Goal: Information Seeking & Learning: Learn about a topic

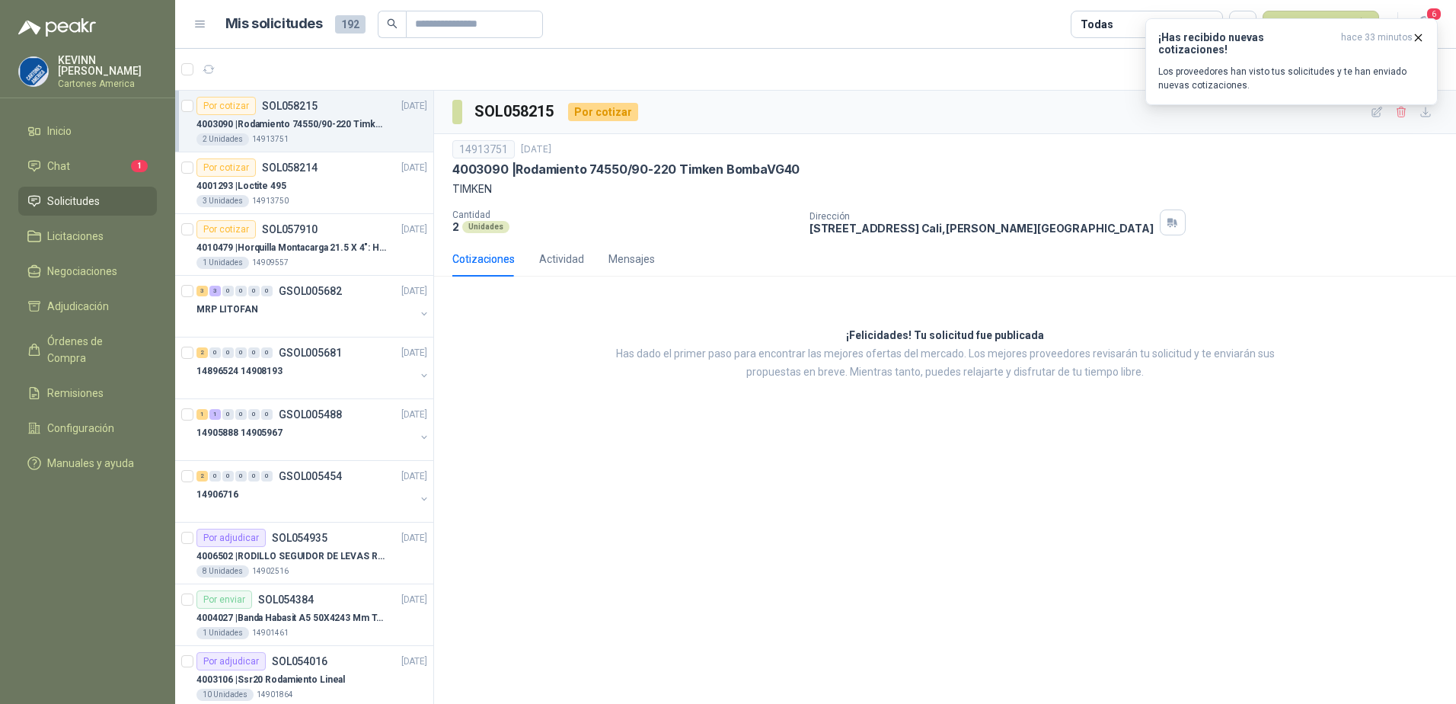
drag, startPoint x: 0, startPoint y: 0, endPoint x: 94, endPoint y: 177, distance: 200.6
click at [94, 177] on ul "Inicio Chat 1 Solicitudes Licitaciones Negociaciones Adjudicación Órdenes de Co…" at bounding box center [87, 300] width 175 height 367
click at [104, 168] on li "Chat 1" at bounding box center [87, 166] width 120 height 17
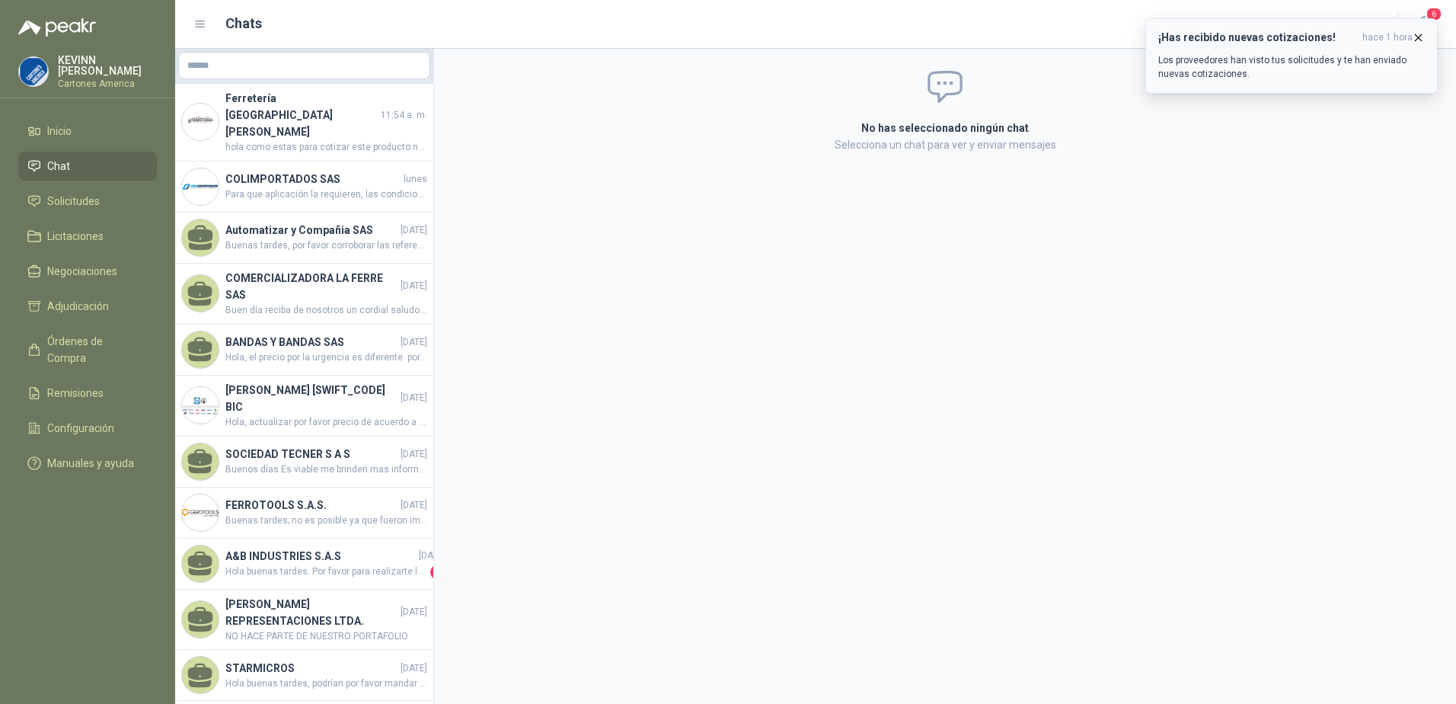
click at [1418, 37] on icon "button" at bounding box center [1419, 37] width 6 height 6
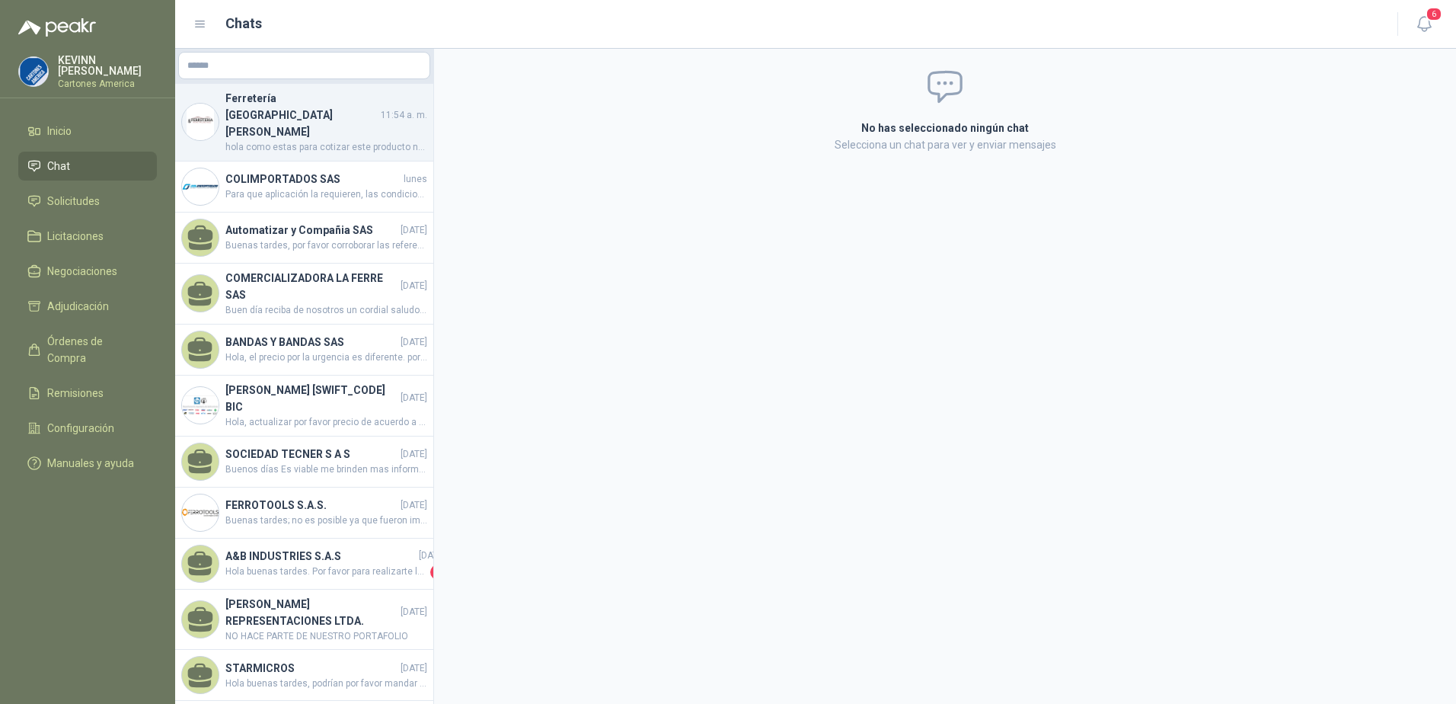
click at [292, 140] on span "hola como estas para cotizar este producto necesito saber si es rodillo y cuna …" at bounding box center [326, 147] width 202 height 14
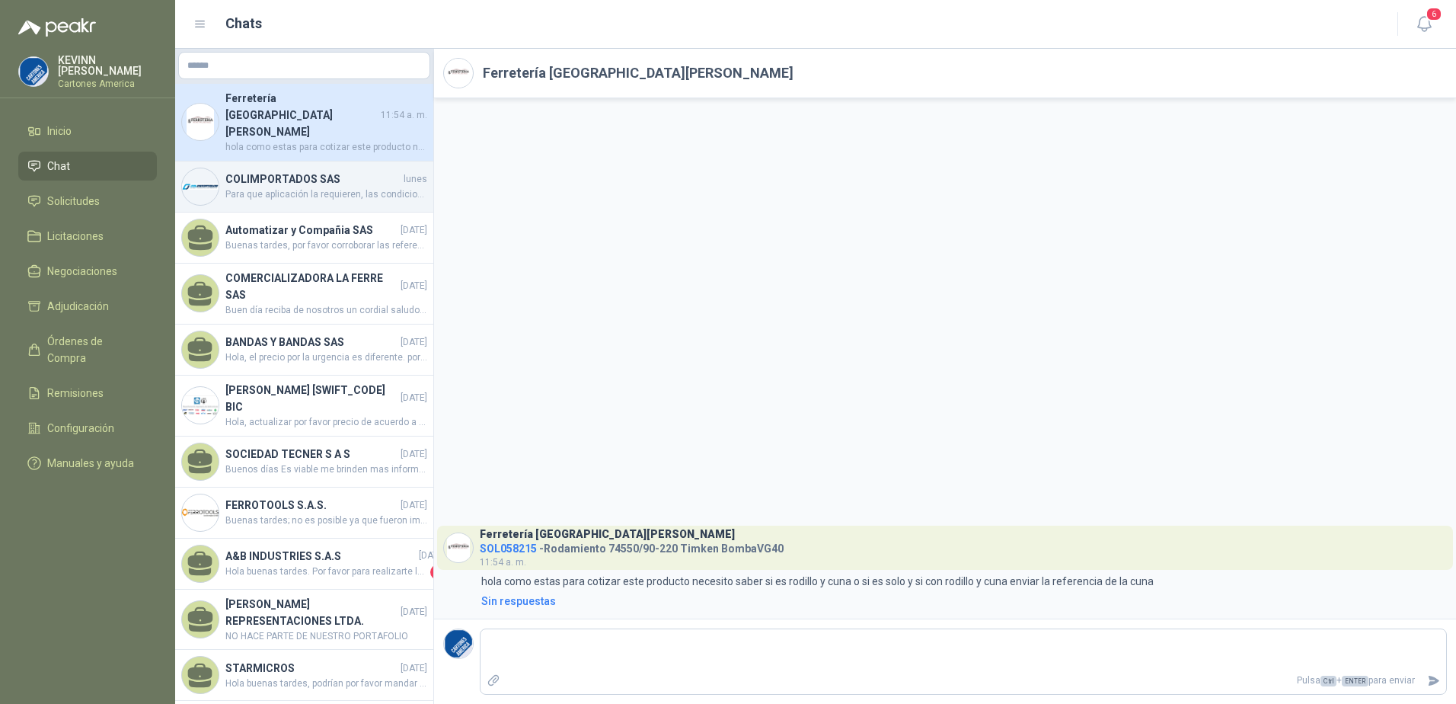
click at [268, 187] on span "Para que aplicación la requieren, las condiciones de operación, la presión y te…" at bounding box center [326, 194] width 202 height 14
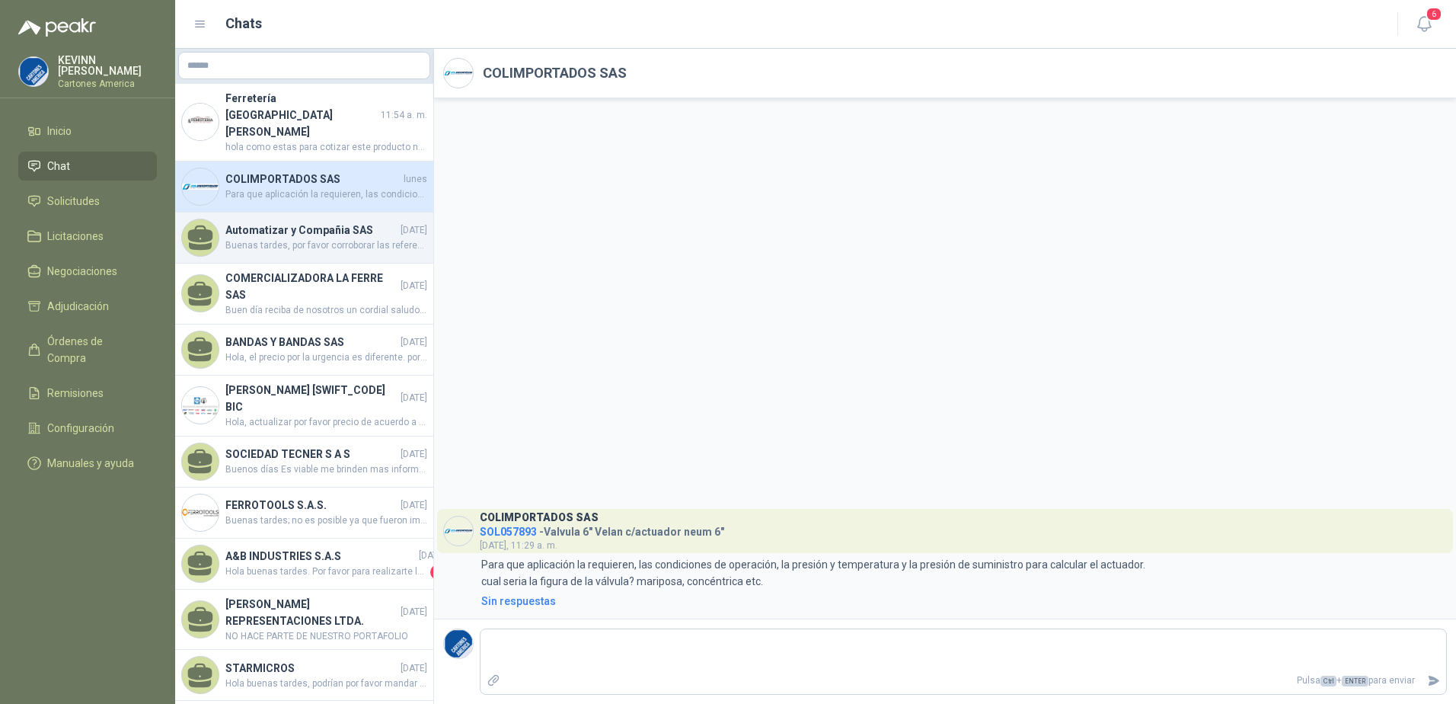
click at [316, 238] on span "Buenas tardes, por favor corroborar las referencias con la serie de la bobina q…" at bounding box center [326, 245] width 202 height 14
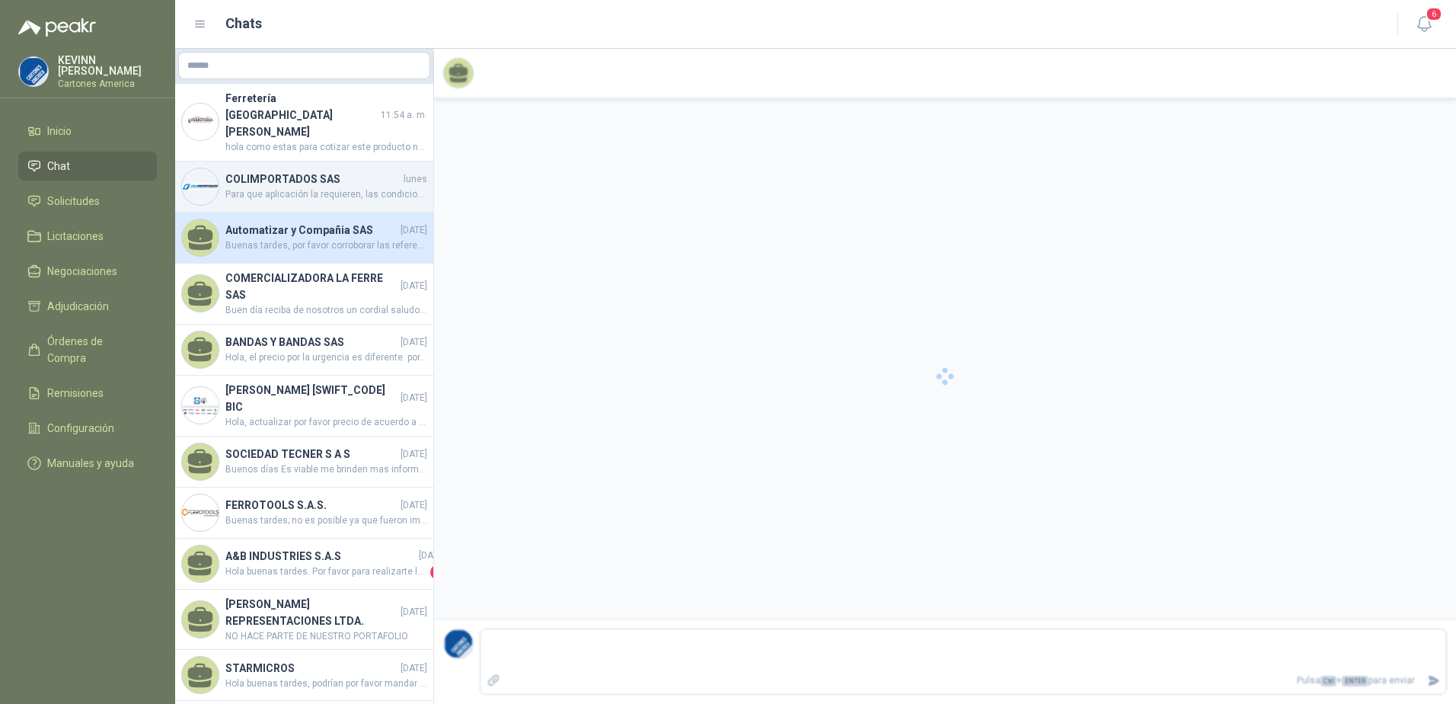
click at [305, 171] on h4 "COLIMPORTADOS SAS" at bounding box center [312, 179] width 175 height 17
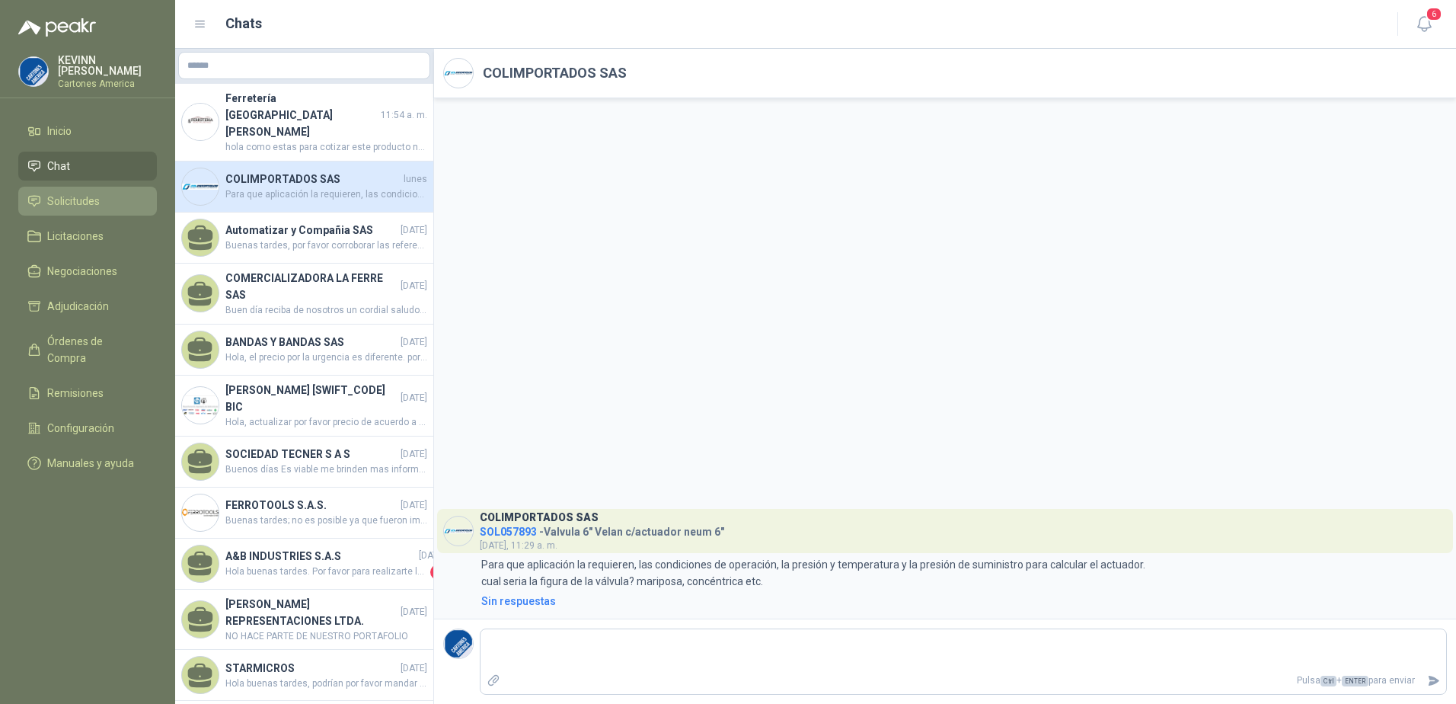
click at [88, 200] on span "Solicitudes" at bounding box center [73, 201] width 53 height 17
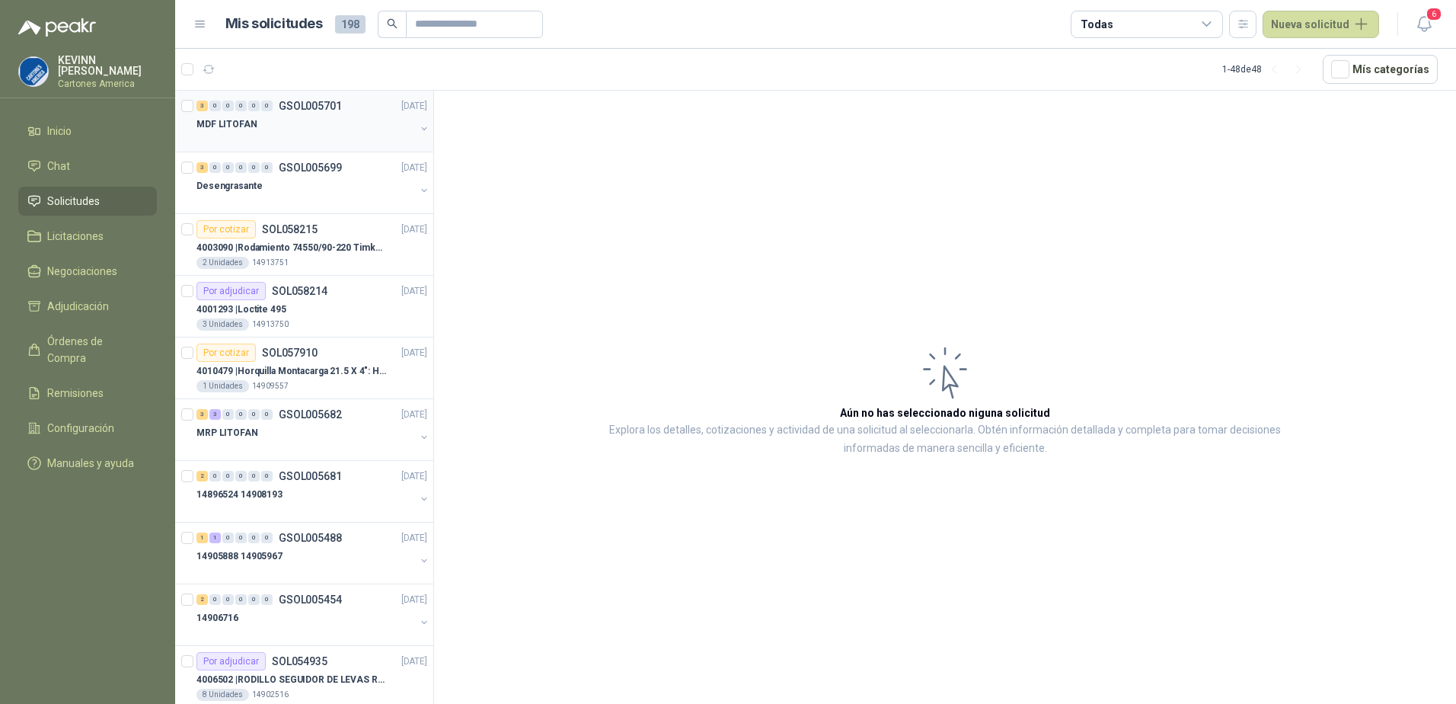
click at [418, 125] on button "button" at bounding box center [424, 129] width 12 height 12
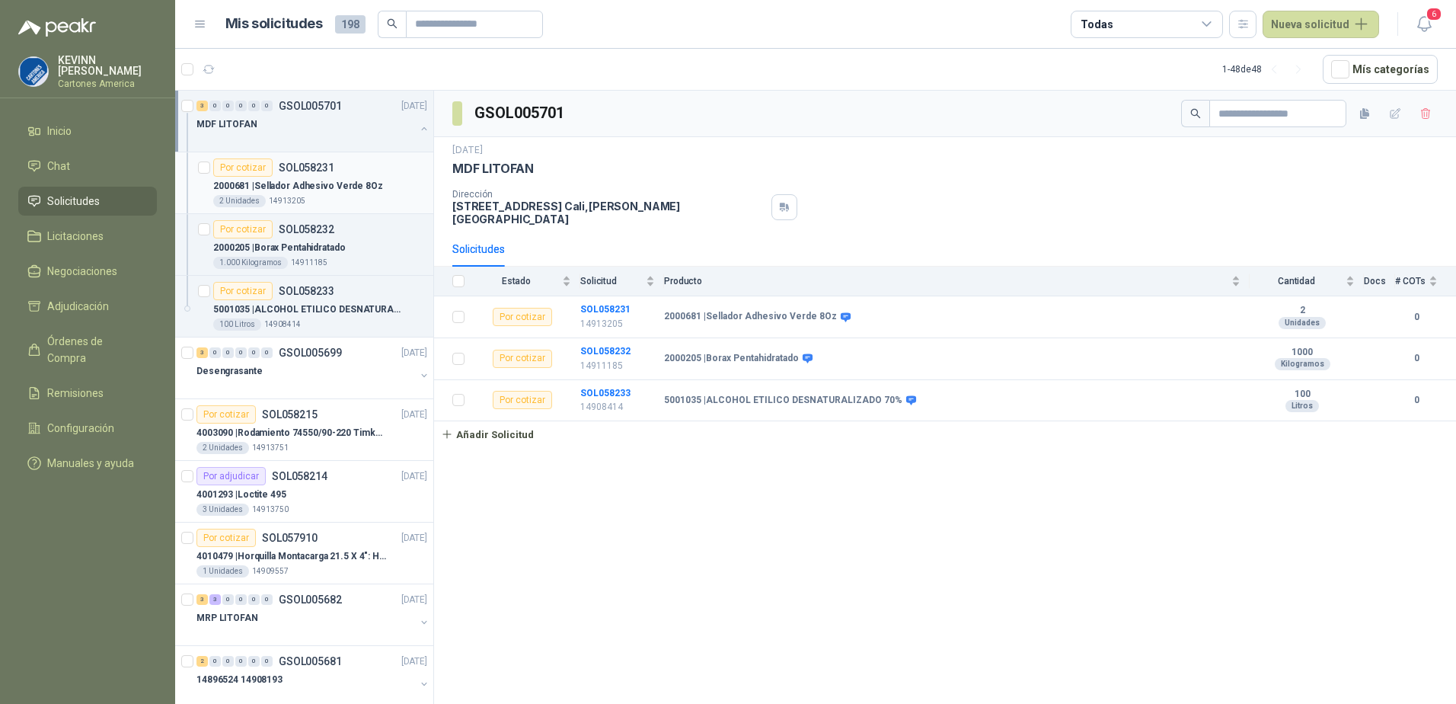
click at [348, 176] on div "Por cotizar SOL058231" at bounding box center [320, 167] width 214 height 18
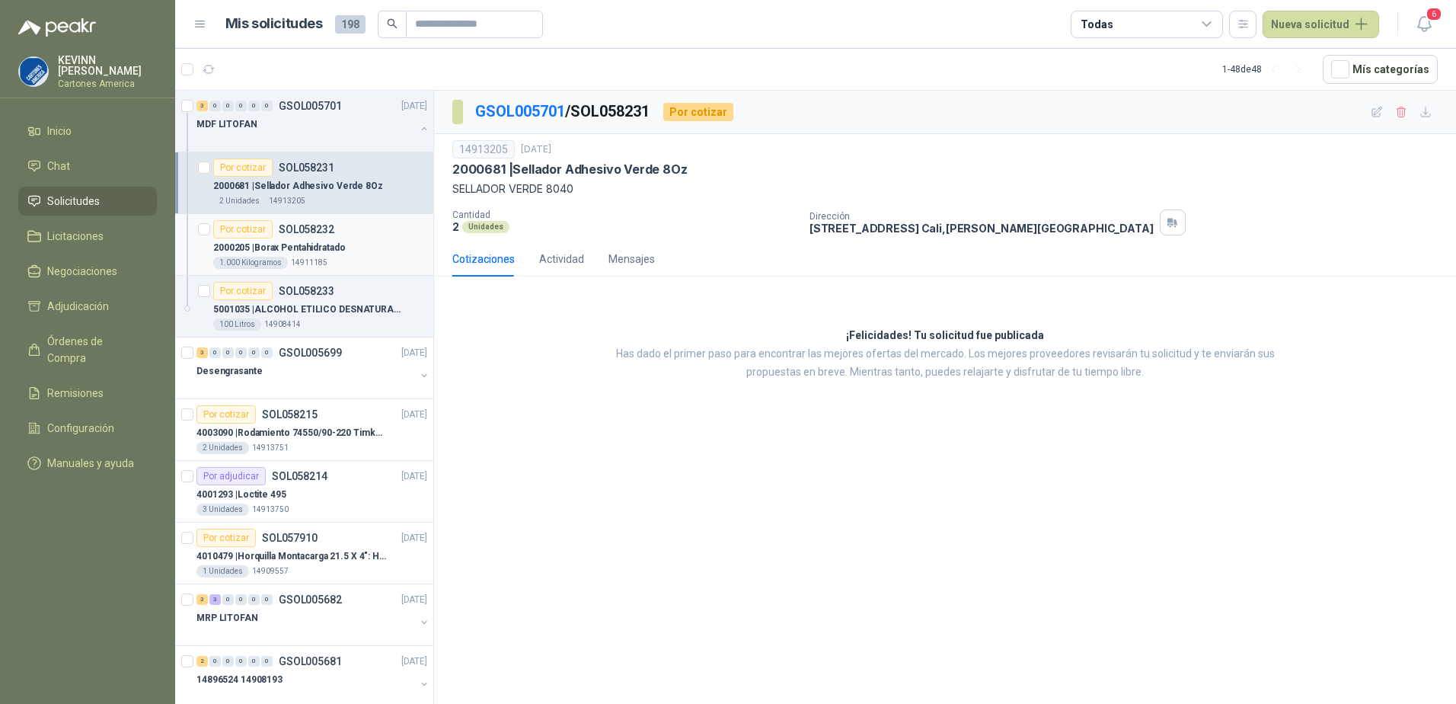
click at [327, 238] on div "2000205 | Borax Pentahidratado" at bounding box center [320, 247] width 214 height 18
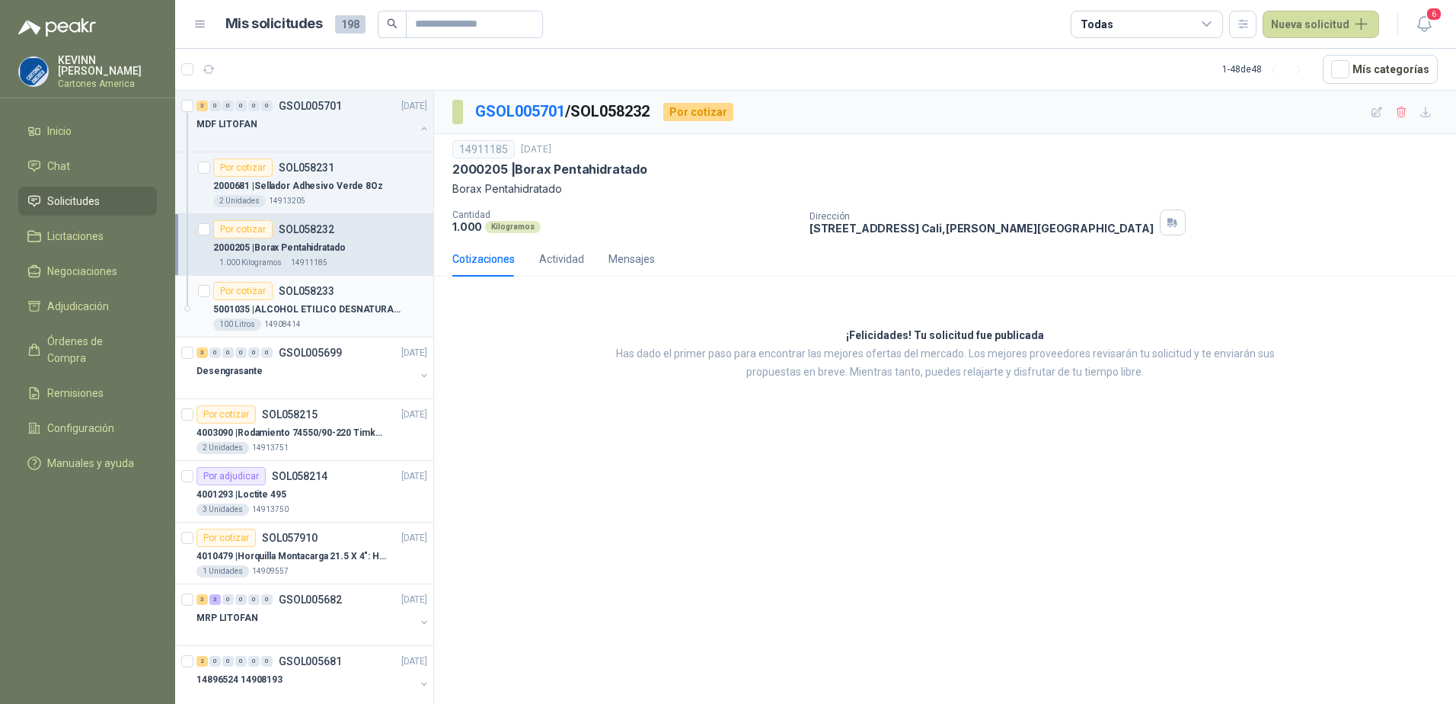
click at [295, 307] on p "5001035 | ALCOHOL ETILICO DESNATURALIZADO 70%" at bounding box center [308, 309] width 190 height 14
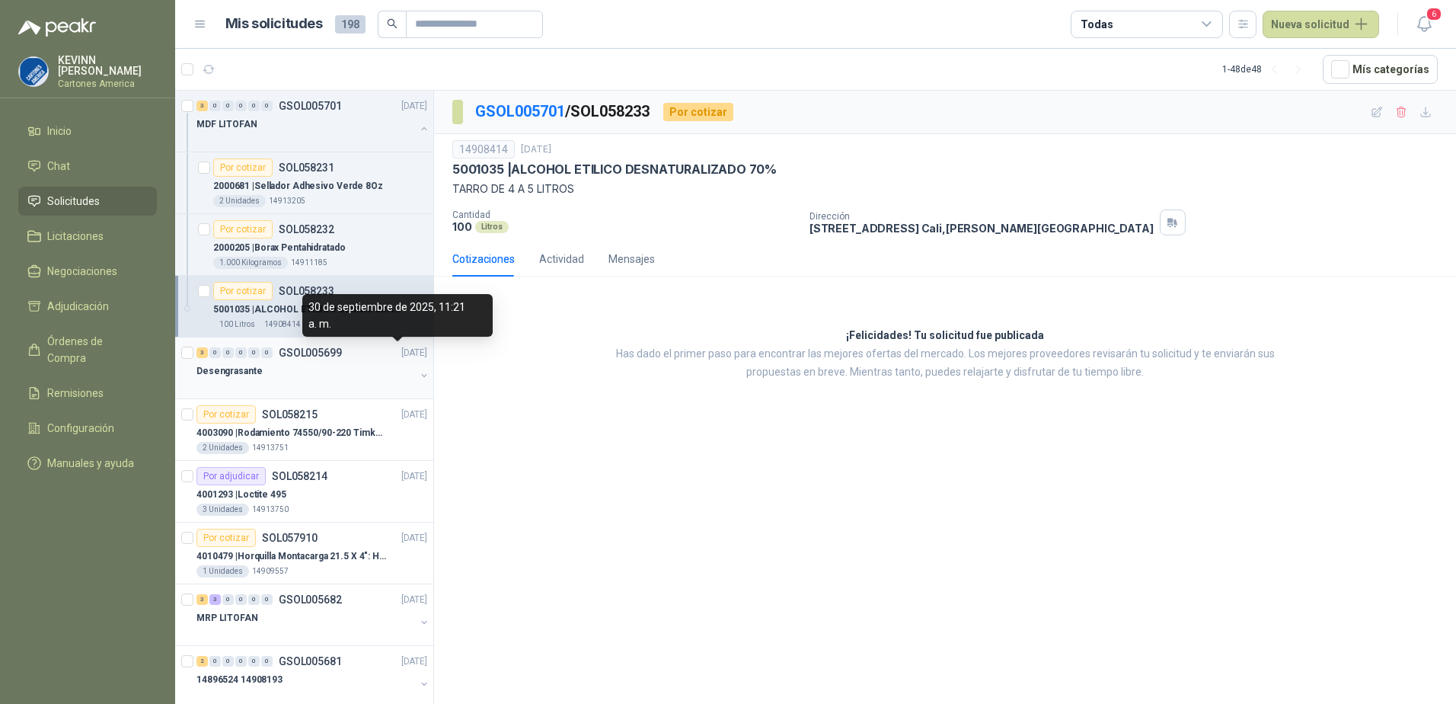
click at [401, 359] on p "[DATE]" at bounding box center [414, 353] width 26 height 14
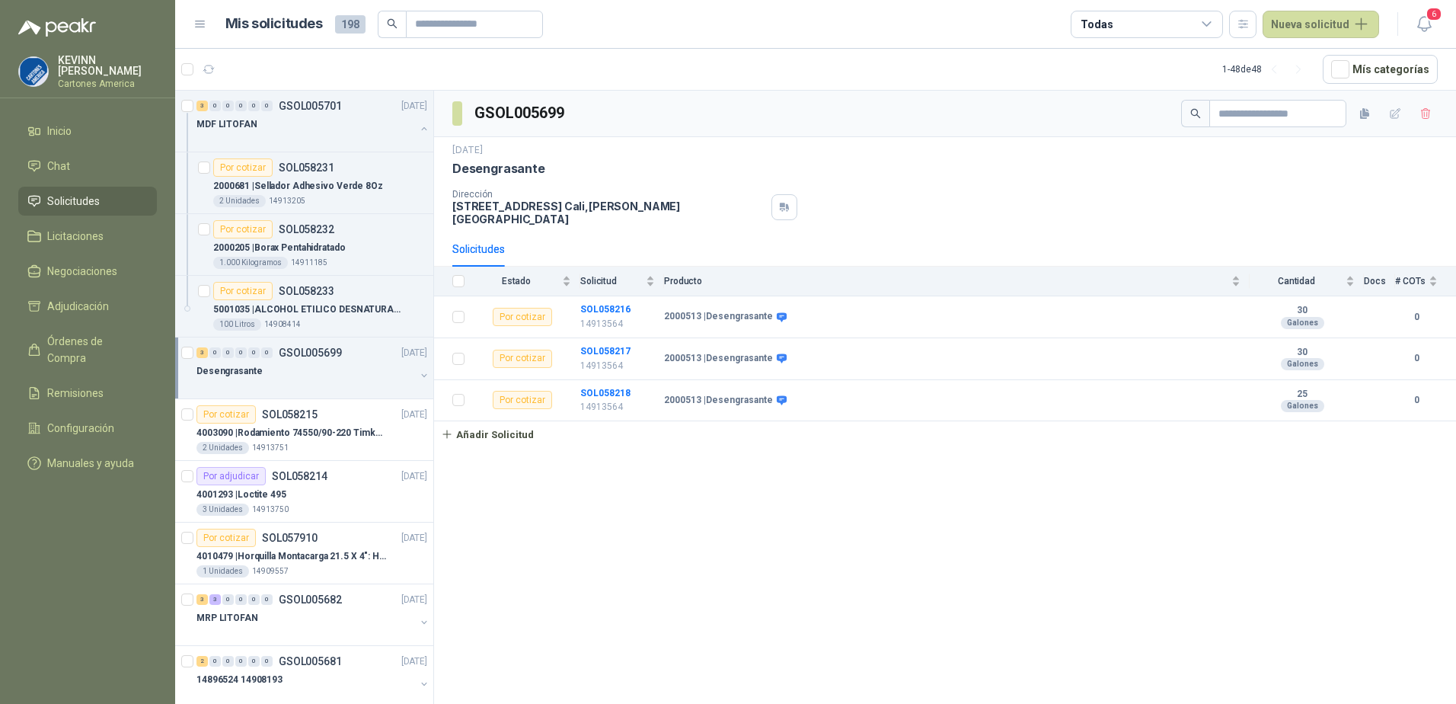
click at [418, 369] on button "button" at bounding box center [424, 375] width 12 height 12
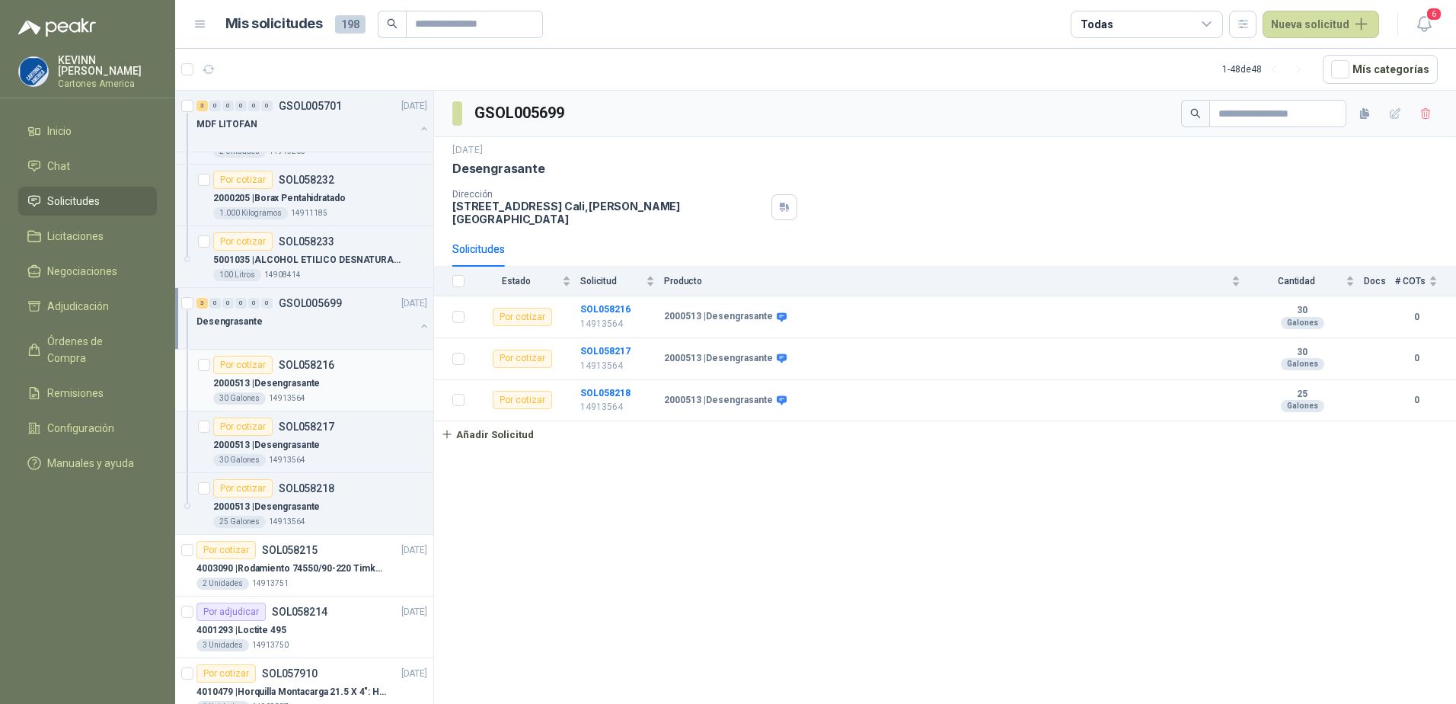
scroll to position [76, 0]
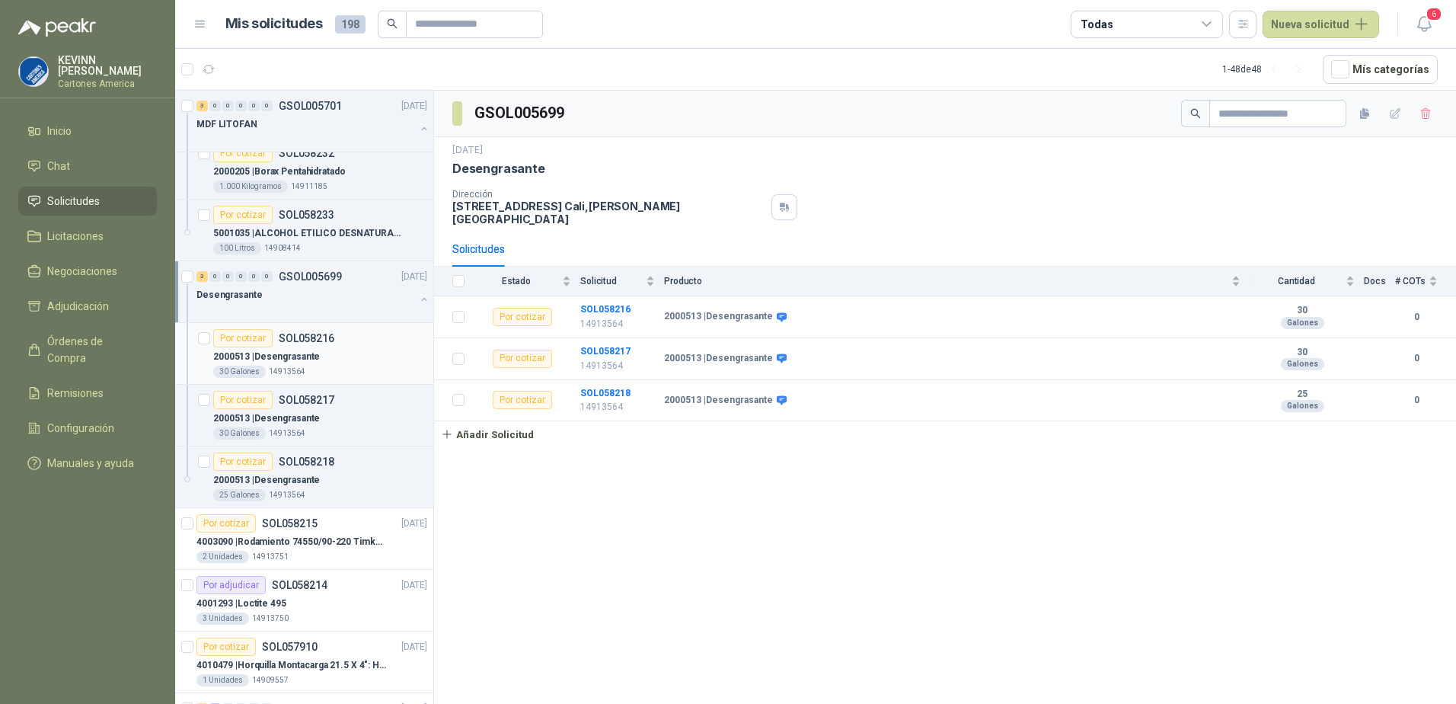
click at [330, 345] on div "Por cotizar SOL058216" at bounding box center [273, 338] width 121 height 18
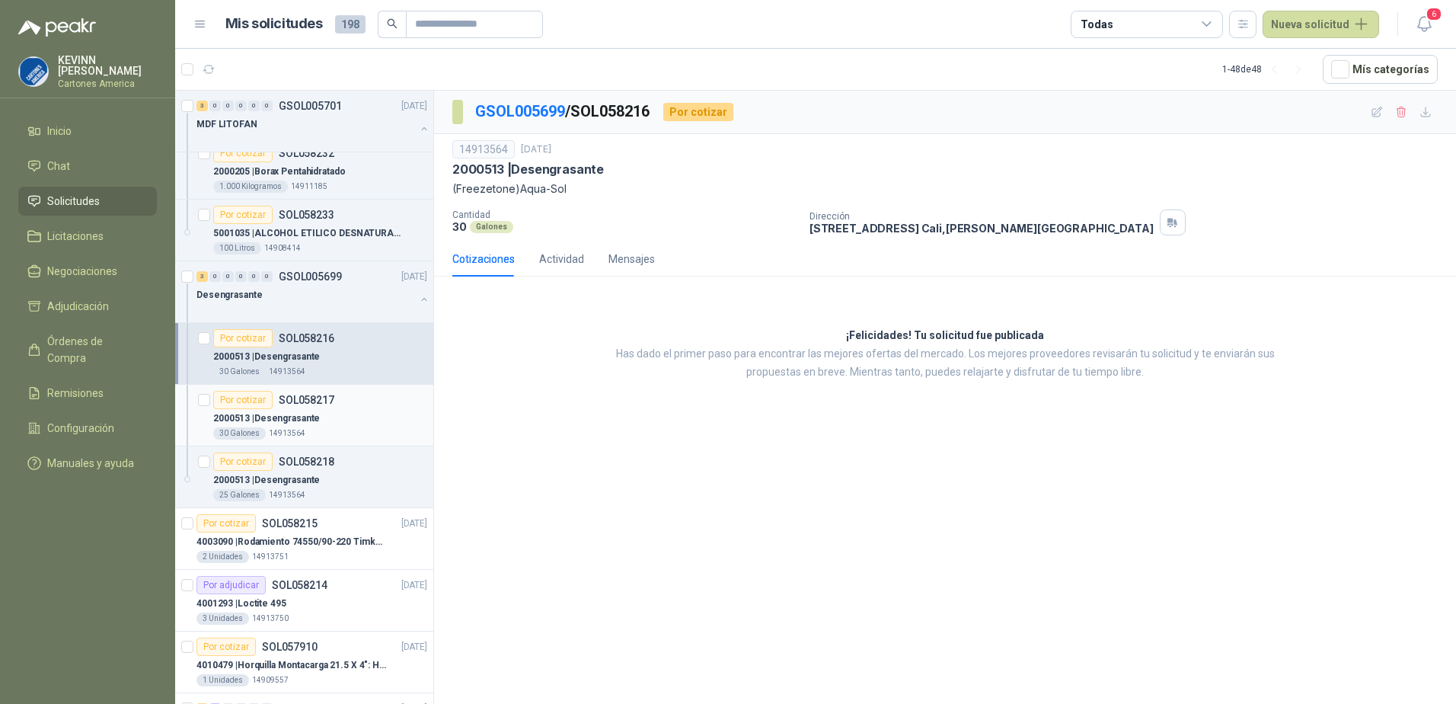
click at [336, 397] on div "Por cotizar SOL058217" at bounding box center [320, 400] width 214 height 18
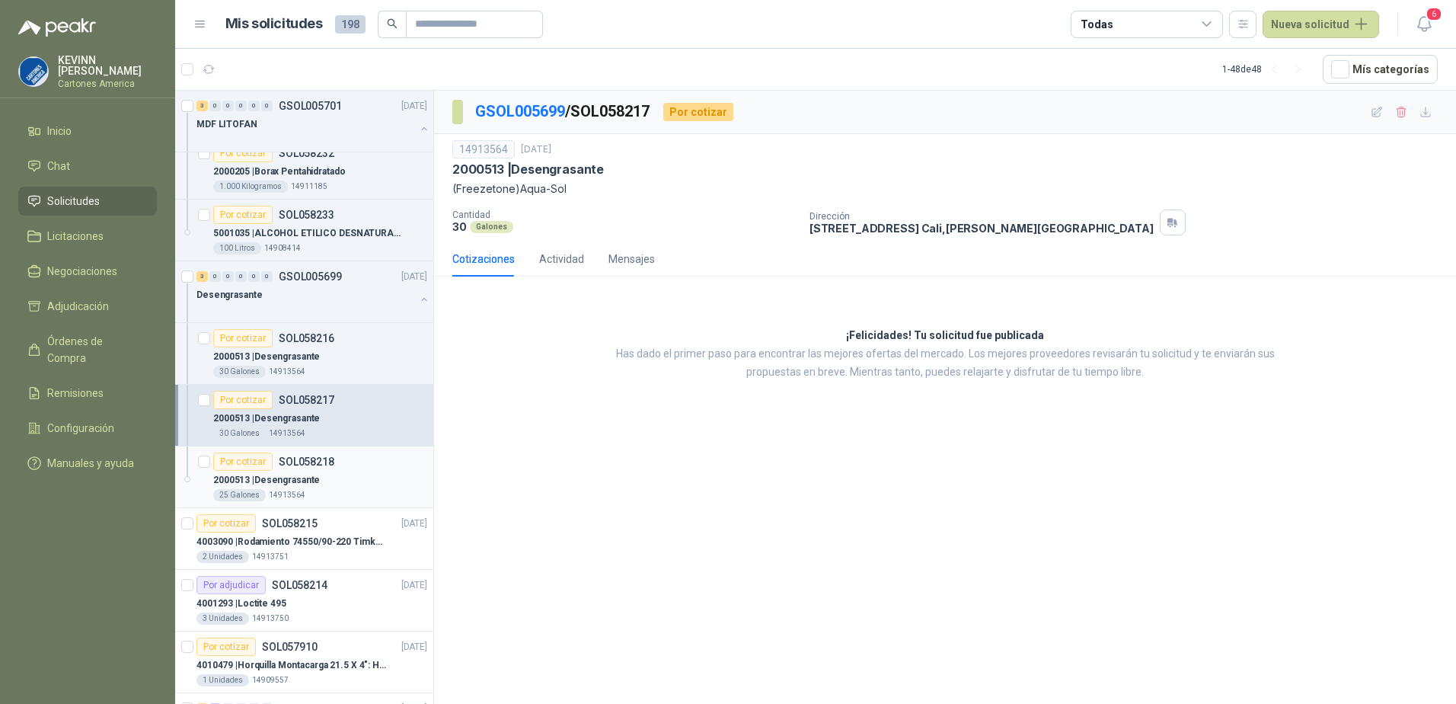
click at [335, 464] on div "Por cotizar SOL058218" at bounding box center [320, 461] width 214 height 18
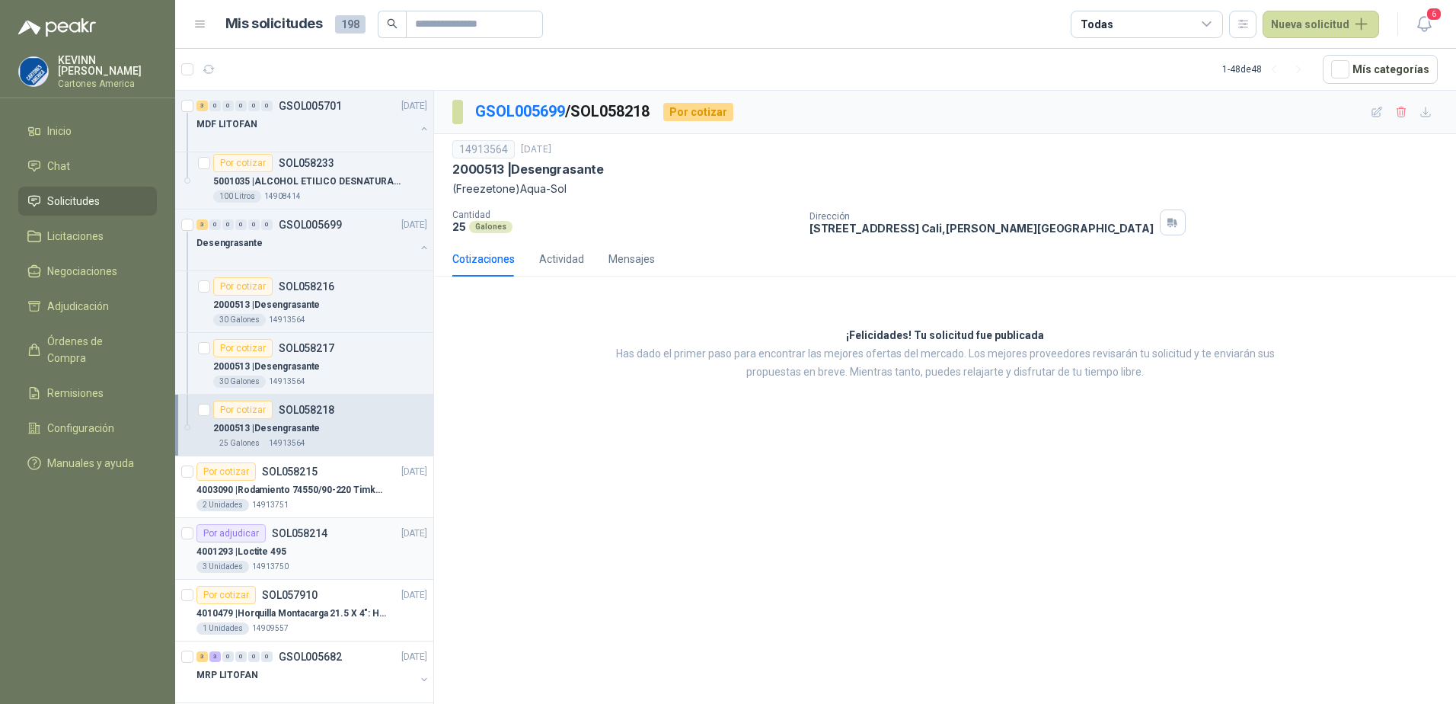
scroll to position [228, 0]
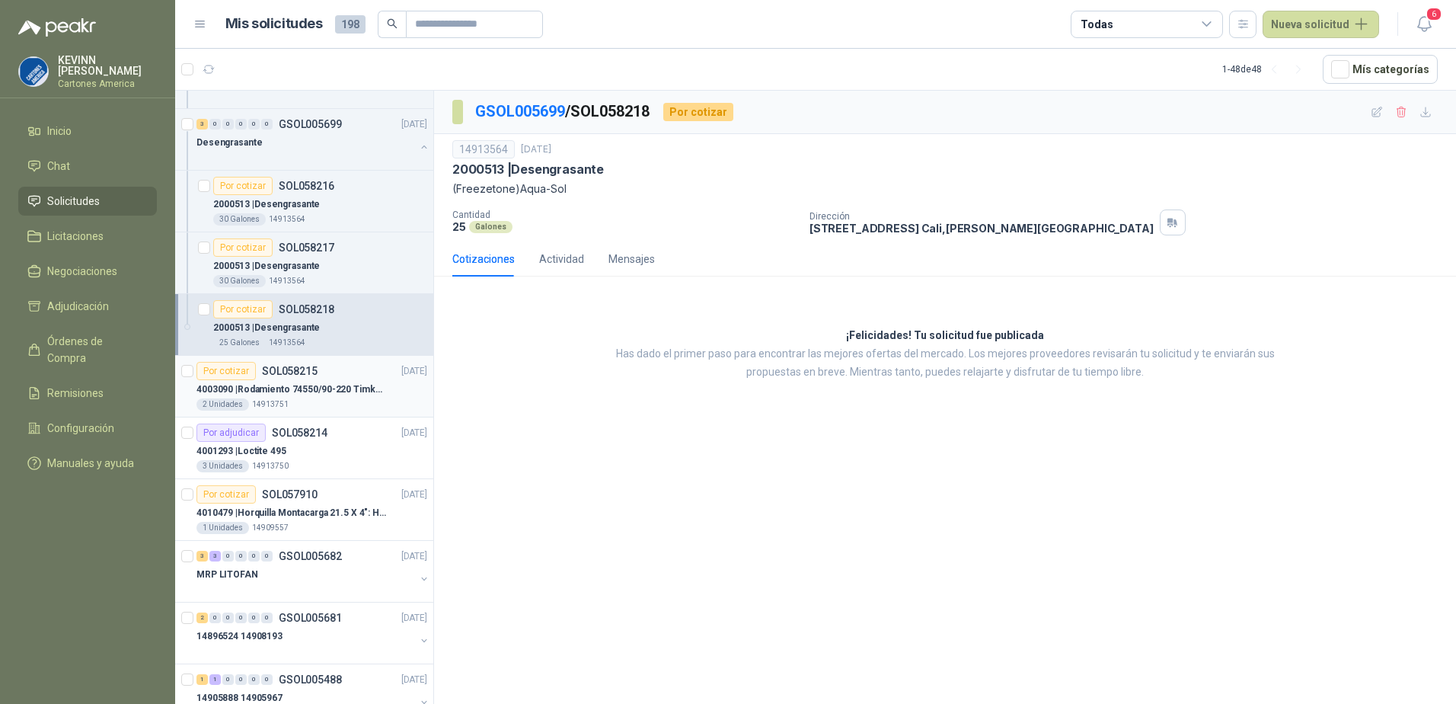
click at [402, 389] on div "4003090 | Rodamiento 74550/90-220 Timken BombaVG40" at bounding box center [311, 389] width 231 height 18
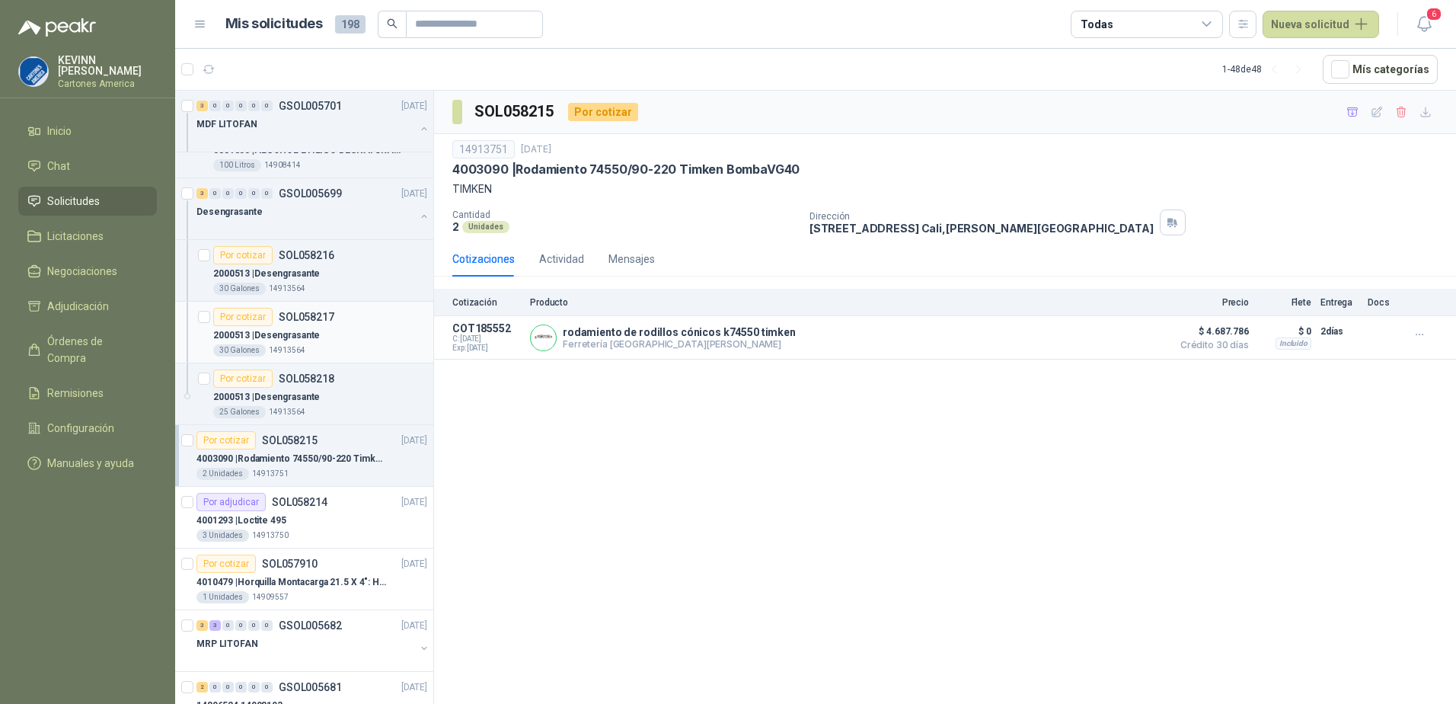
scroll to position [152, 0]
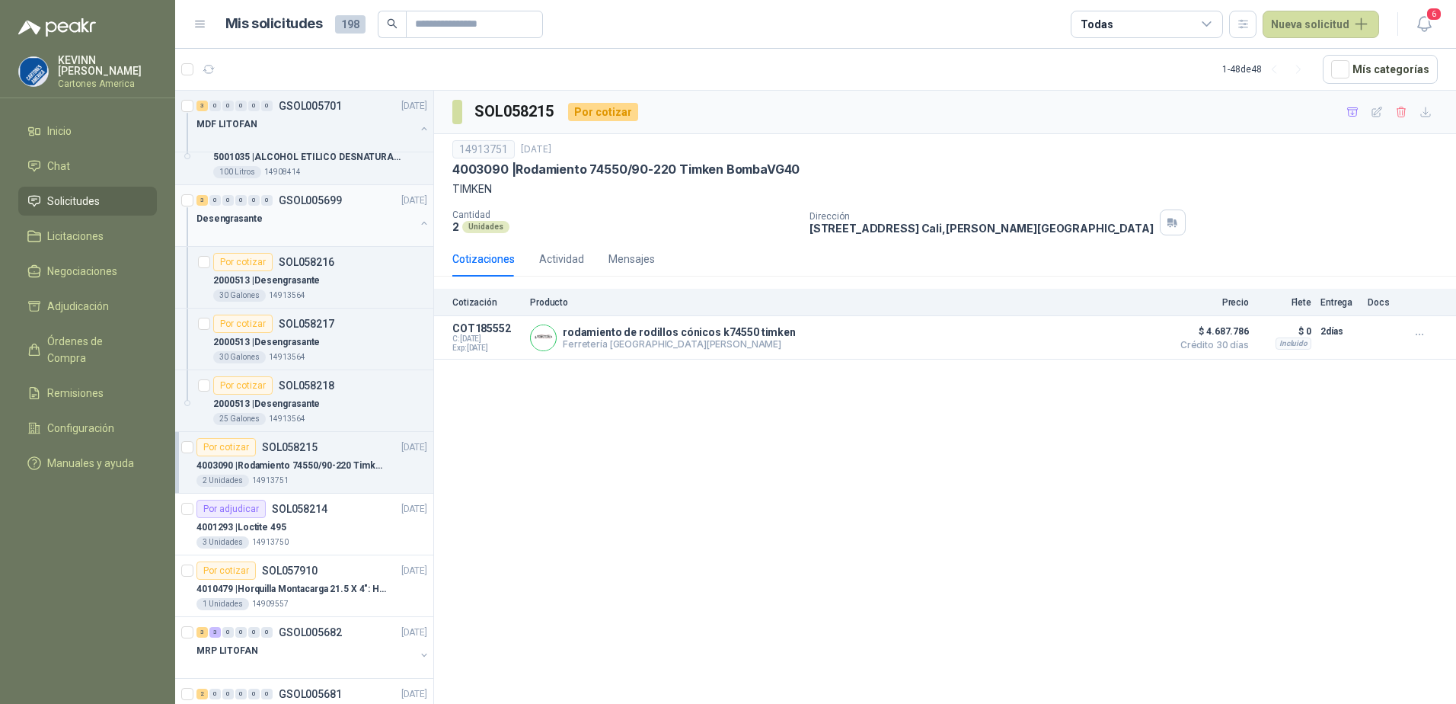
click at [418, 221] on button "button" at bounding box center [424, 223] width 12 height 12
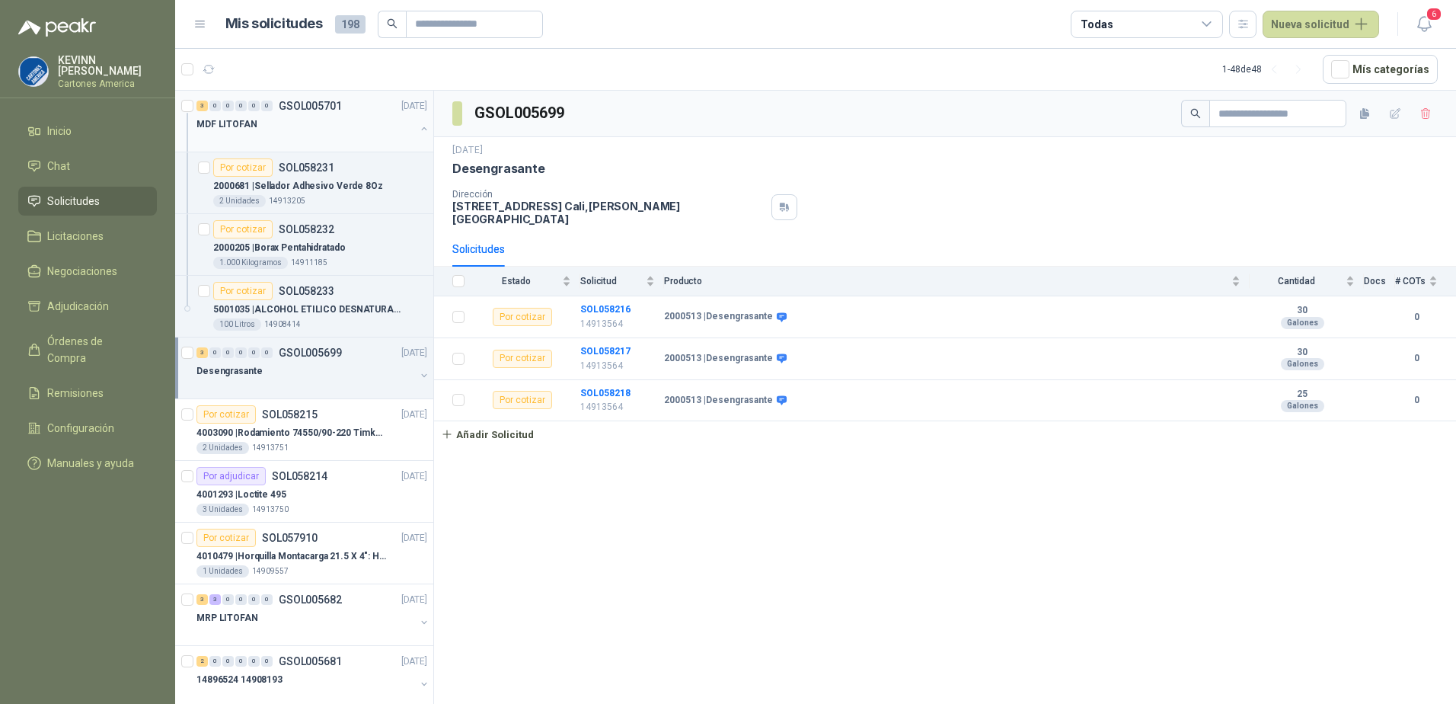
click at [418, 124] on button "button" at bounding box center [424, 129] width 12 height 12
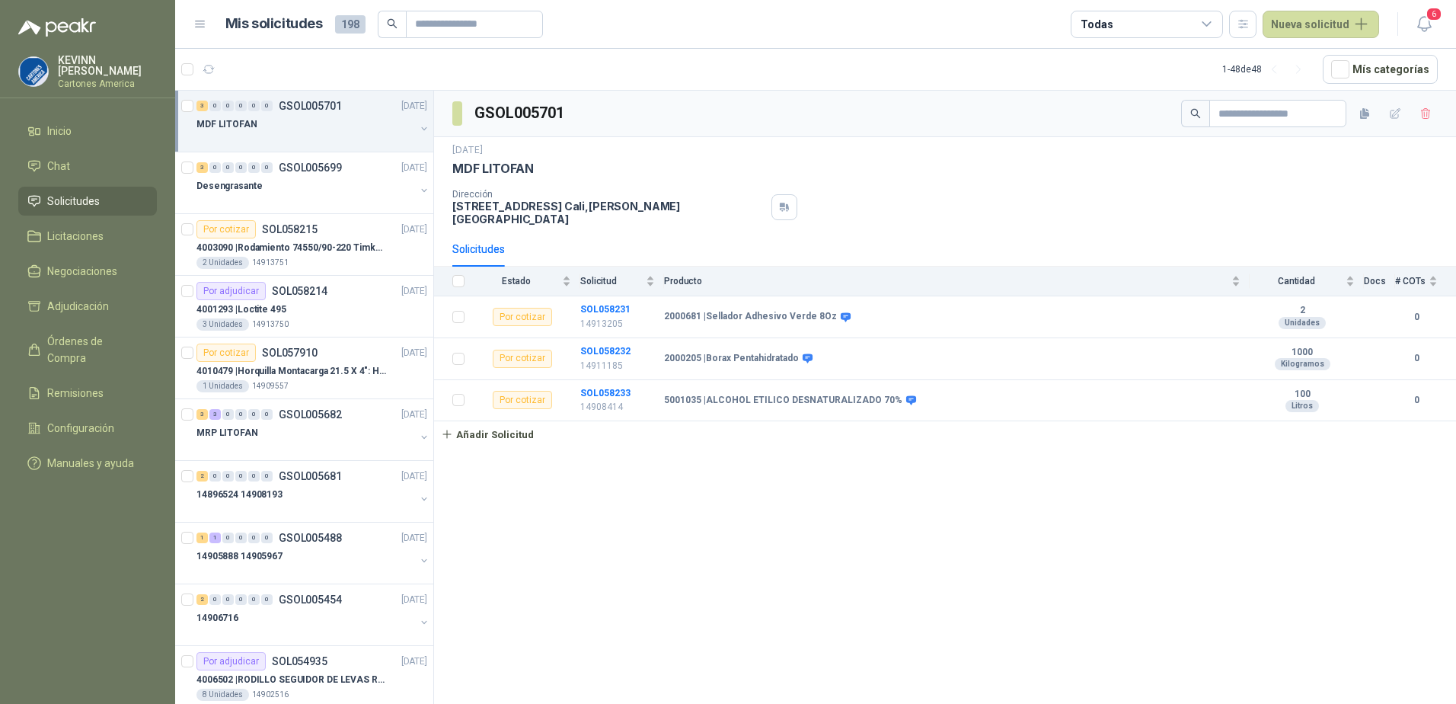
click at [418, 130] on button "button" at bounding box center [424, 129] width 12 height 12
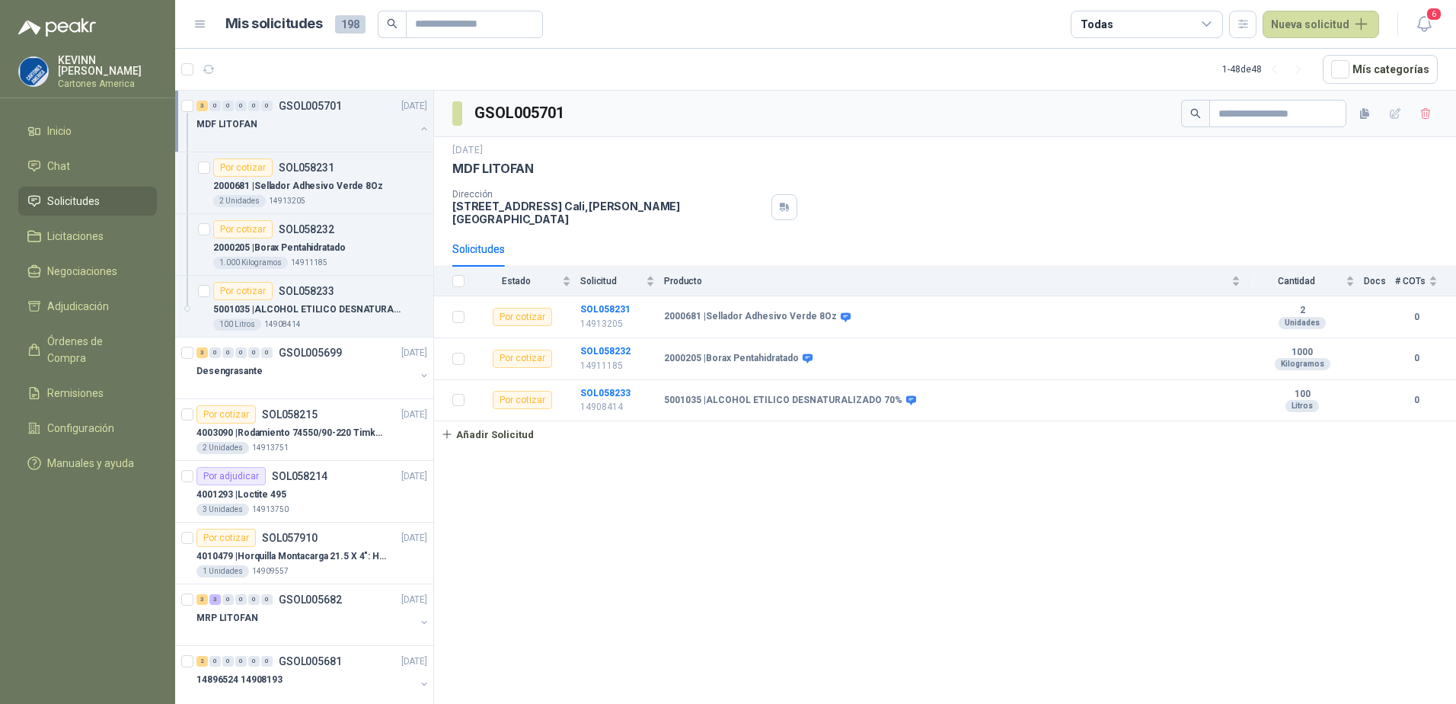
click at [418, 125] on button "button" at bounding box center [424, 129] width 12 height 12
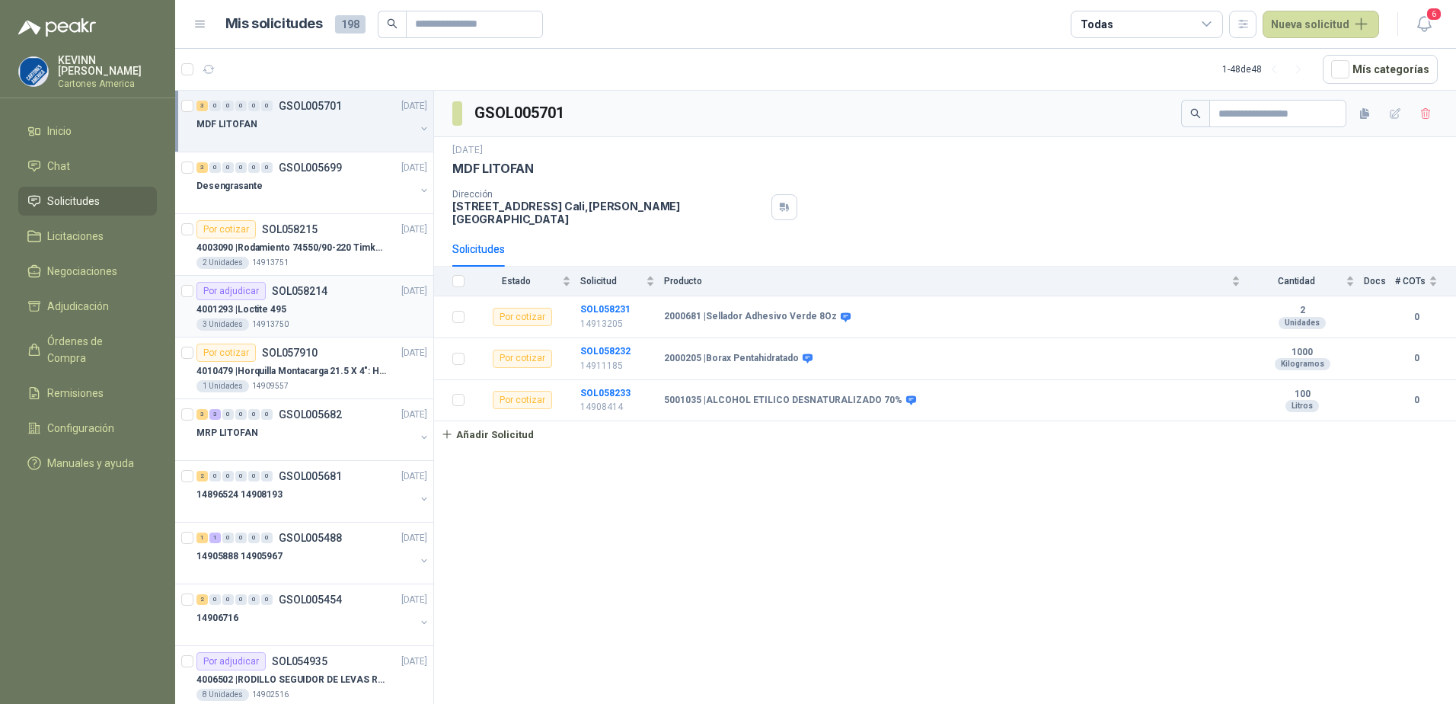
click at [347, 311] on div "4001293 | Loctite 495" at bounding box center [311, 309] width 231 height 18
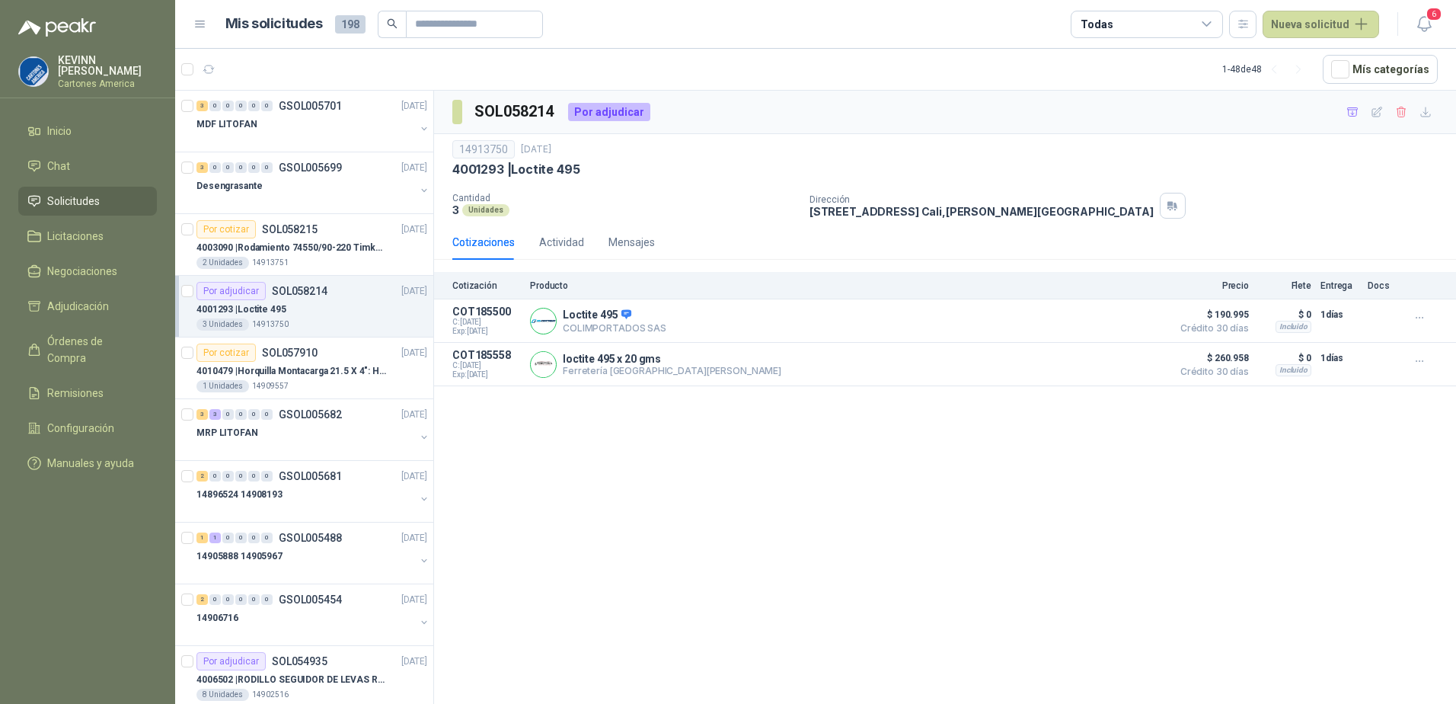
click at [308, 304] on div "4001293 | Loctite 495" at bounding box center [311, 309] width 231 height 18
click at [1214, 23] on icon at bounding box center [1207, 25] width 14 height 14
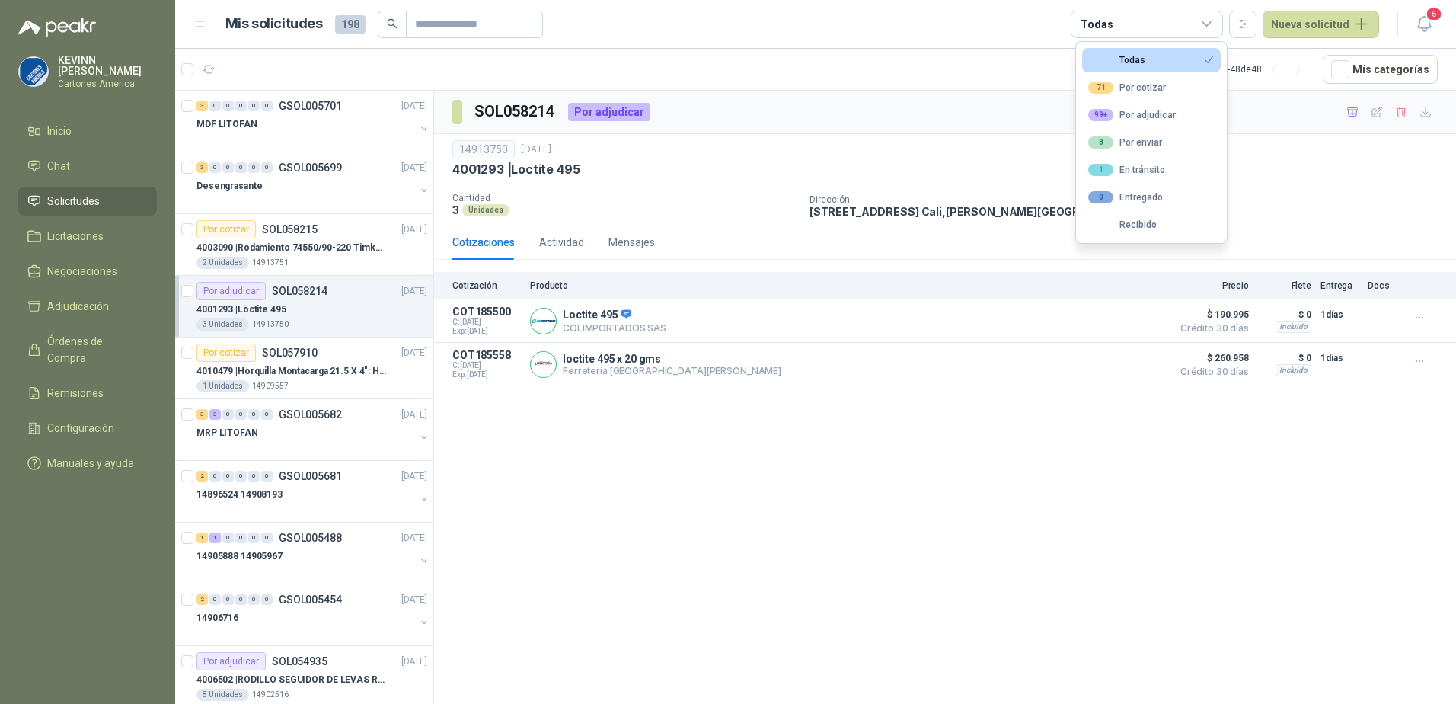
click at [902, 133] on div "SOL058214 Por adjudicar" at bounding box center [945, 112] width 1022 height 43
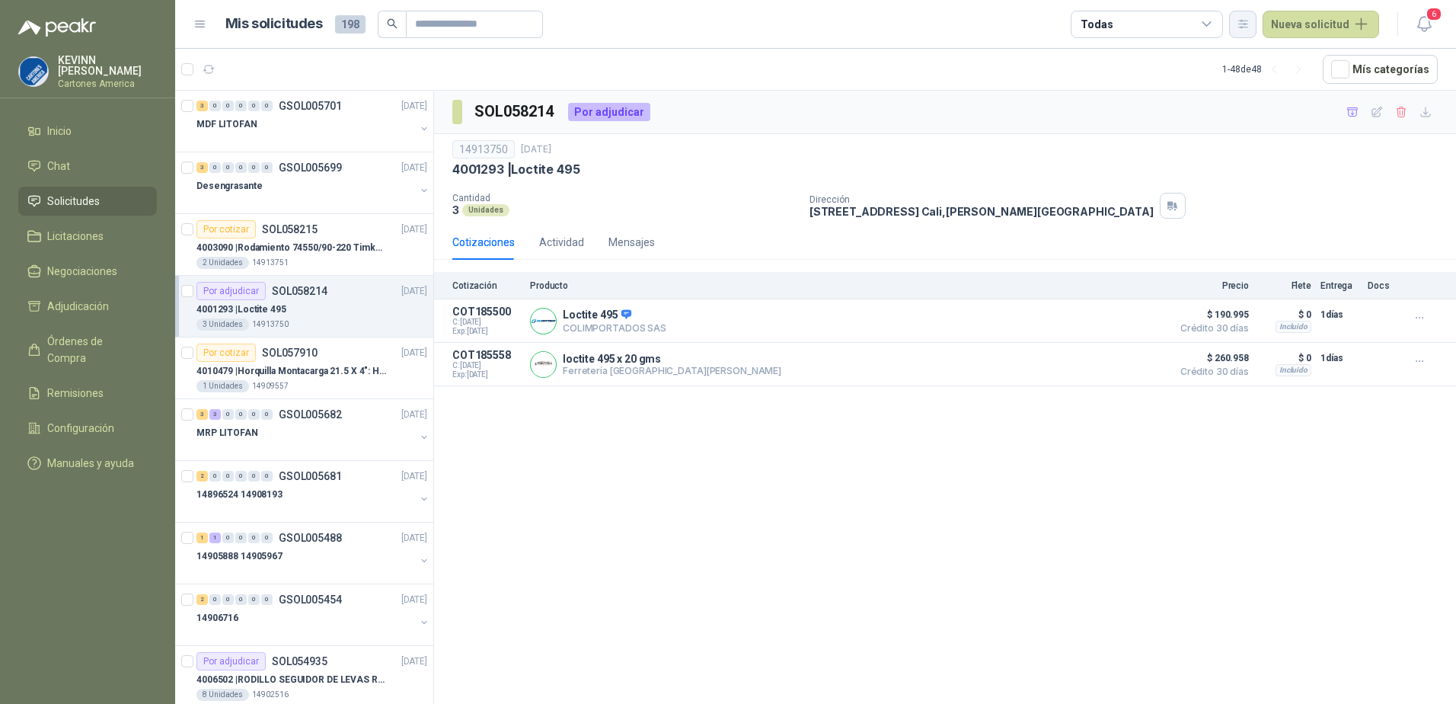
click at [1250, 25] on icon "button" at bounding box center [1243, 24] width 13 height 13
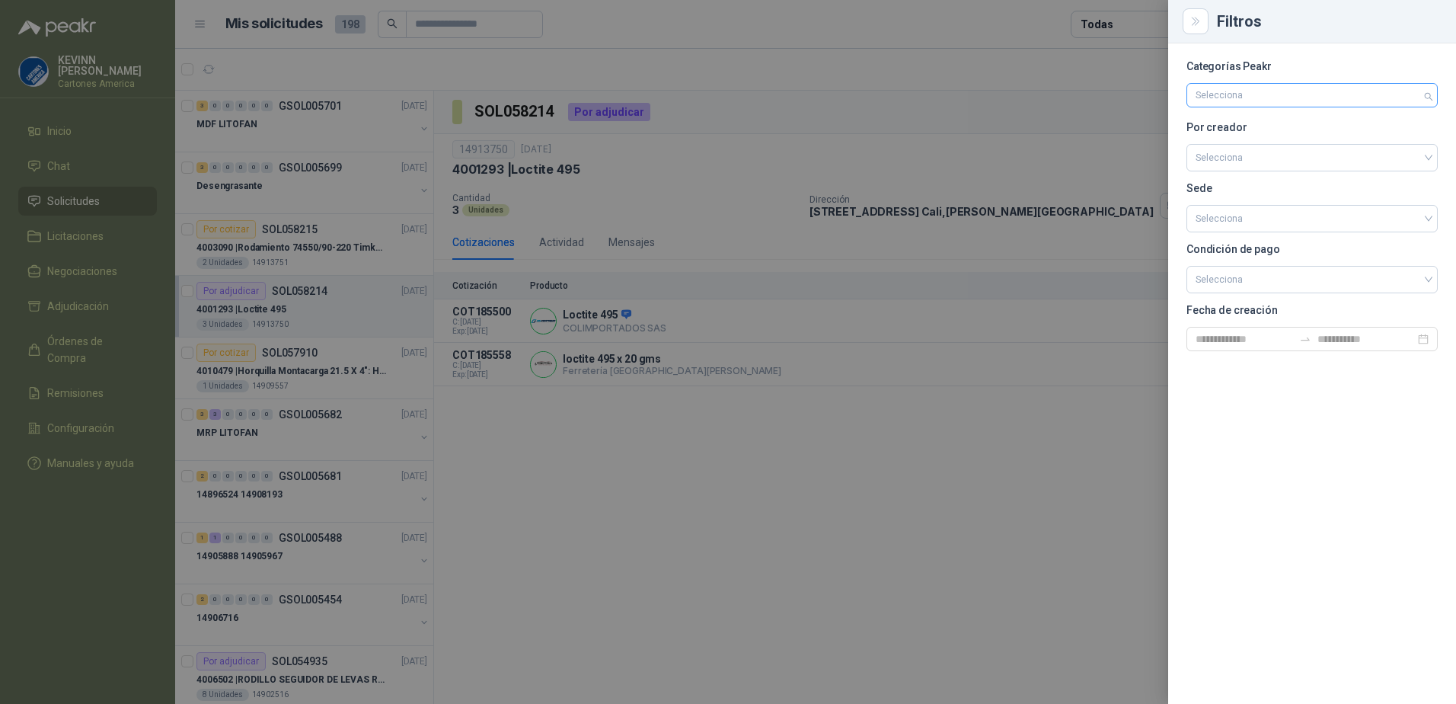
click at [1423, 90] on div "Selecciona" at bounding box center [1311, 95] width 251 height 24
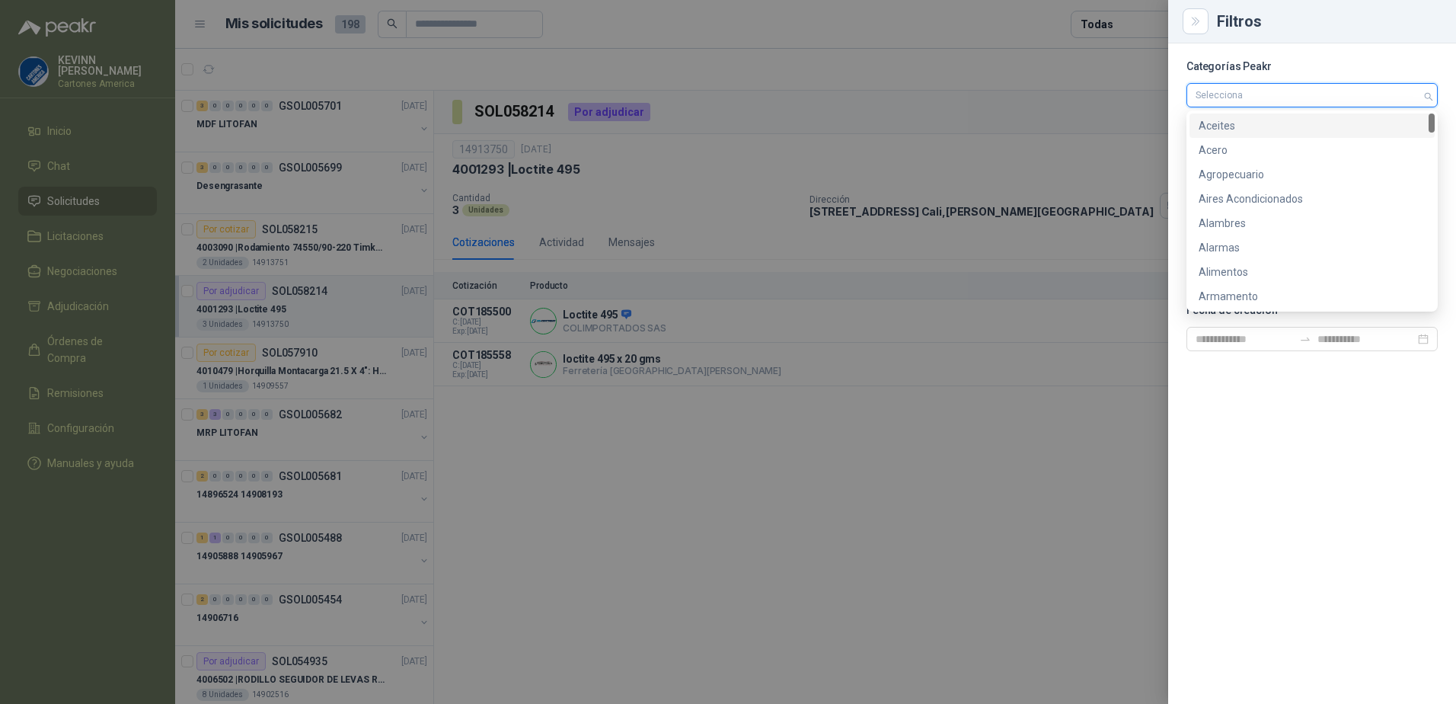
click at [1429, 97] on div "Selecciona" at bounding box center [1311, 95] width 251 height 24
click at [1318, 94] on div at bounding box center [1304, 95] width 229 height 11
click at [1139, 95] on div at bounding box center [728, 352] width 1456 height 704
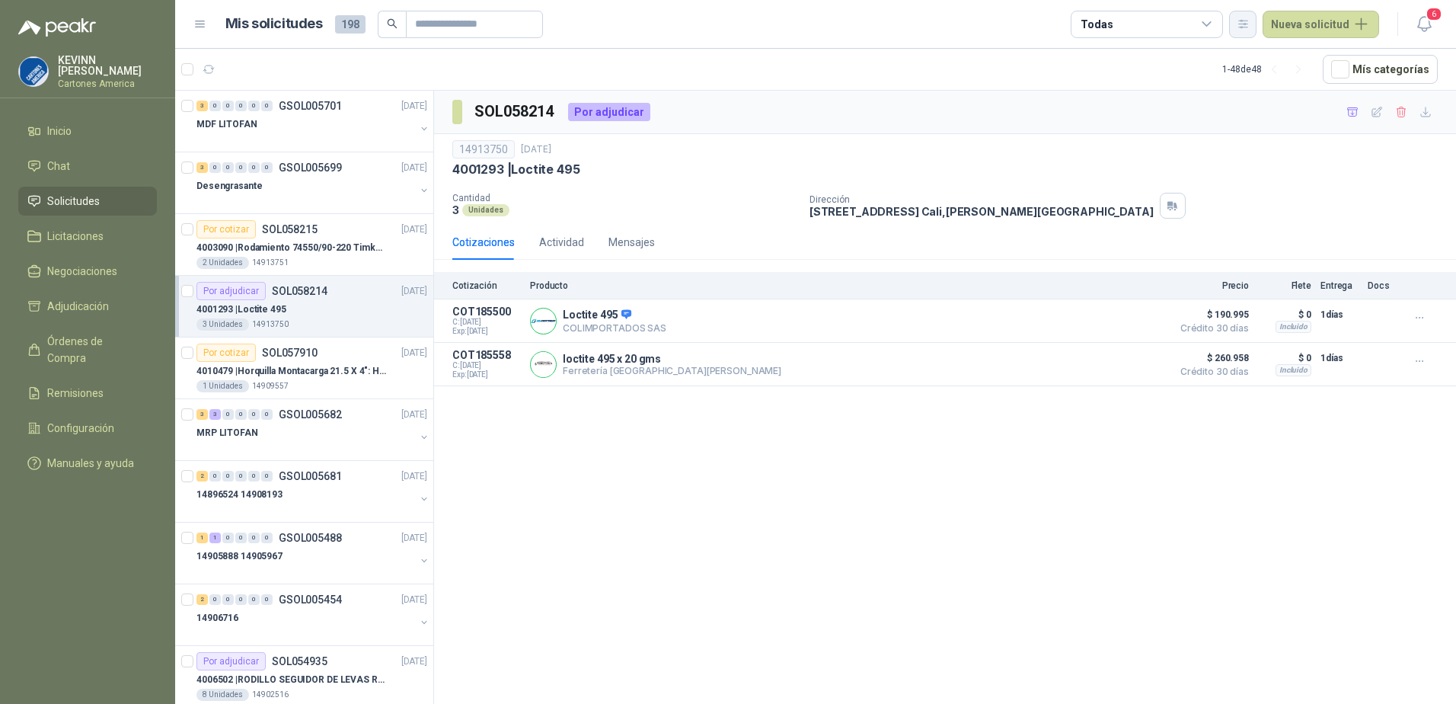
click at [1242, 20] on icon "button" at bounding box center [1243, 24] width 13 height 13
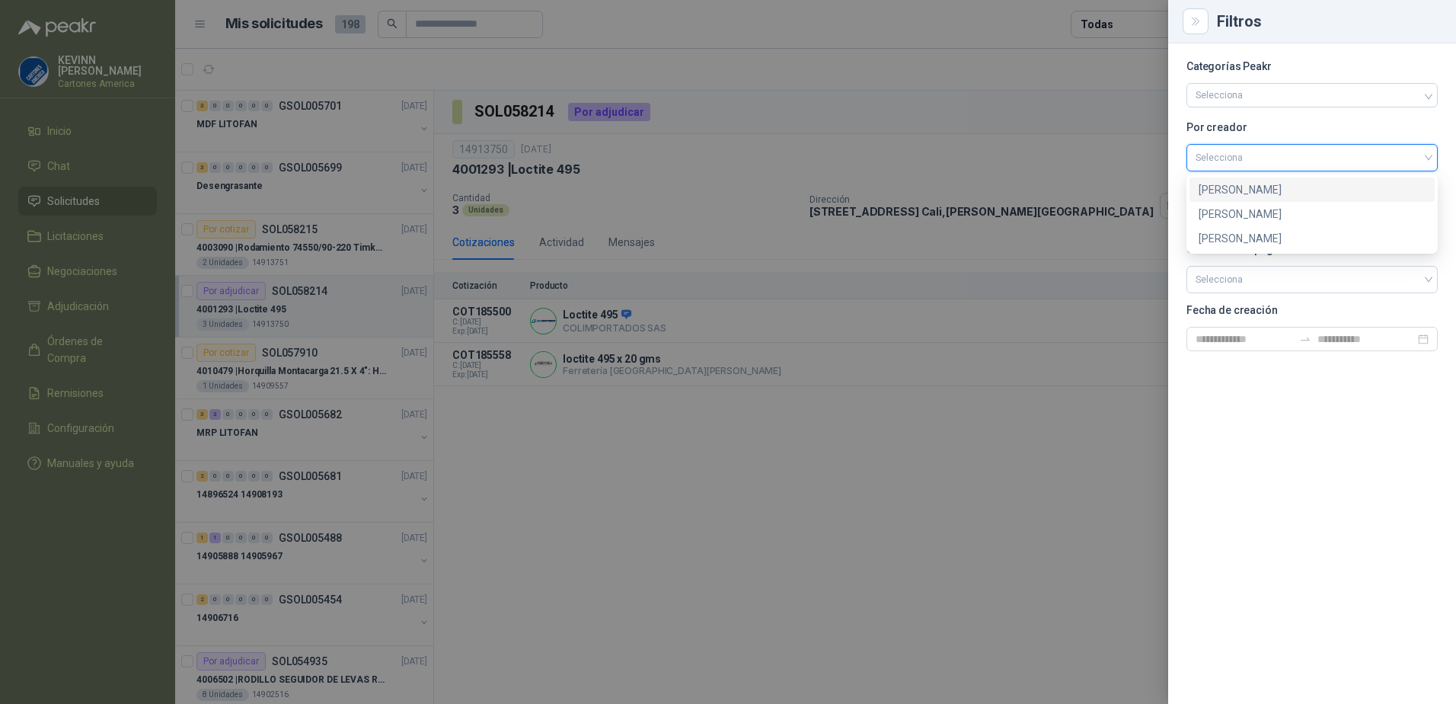
click at [1366, 158] on input "search" at bounding box center [1312, 156] width 233 height 23
click at [1283, 147] on input "search" at bounding box center [1312, 156] width 233 height 23
click at [1279, 219] on input "search" at bounding box center [1312, 217] width 233 height 23
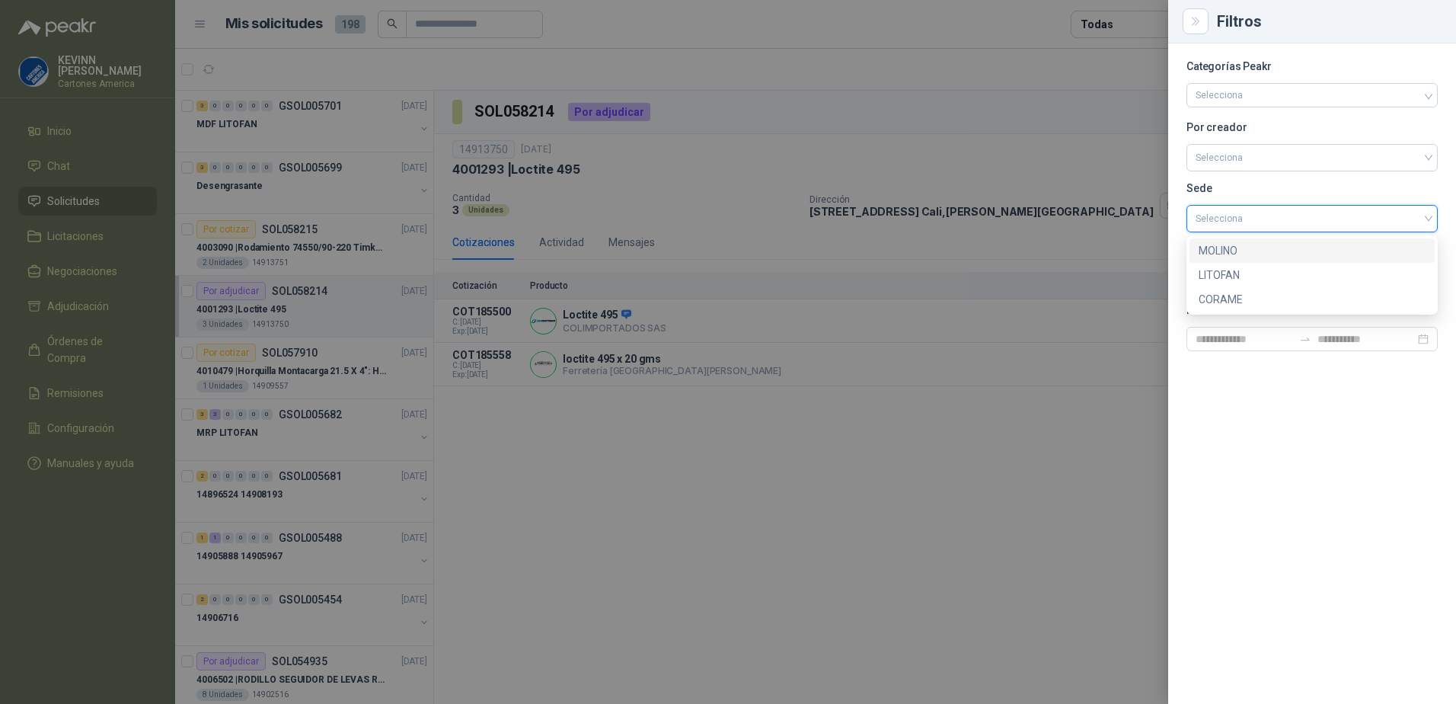
click at [1279, 219] on input "search" at bounding box center [1312, 217] width 233 height 23
click at [1309, 222] on input "search" at bounding box center [1312, 217] width 233 height 23
click at [1371, 210] on input "search" at bounding box center [1312, 217] width 233 height 23
click at [1301, 276] on input "search" at bounding box center [1312, 278] width 233 height 23
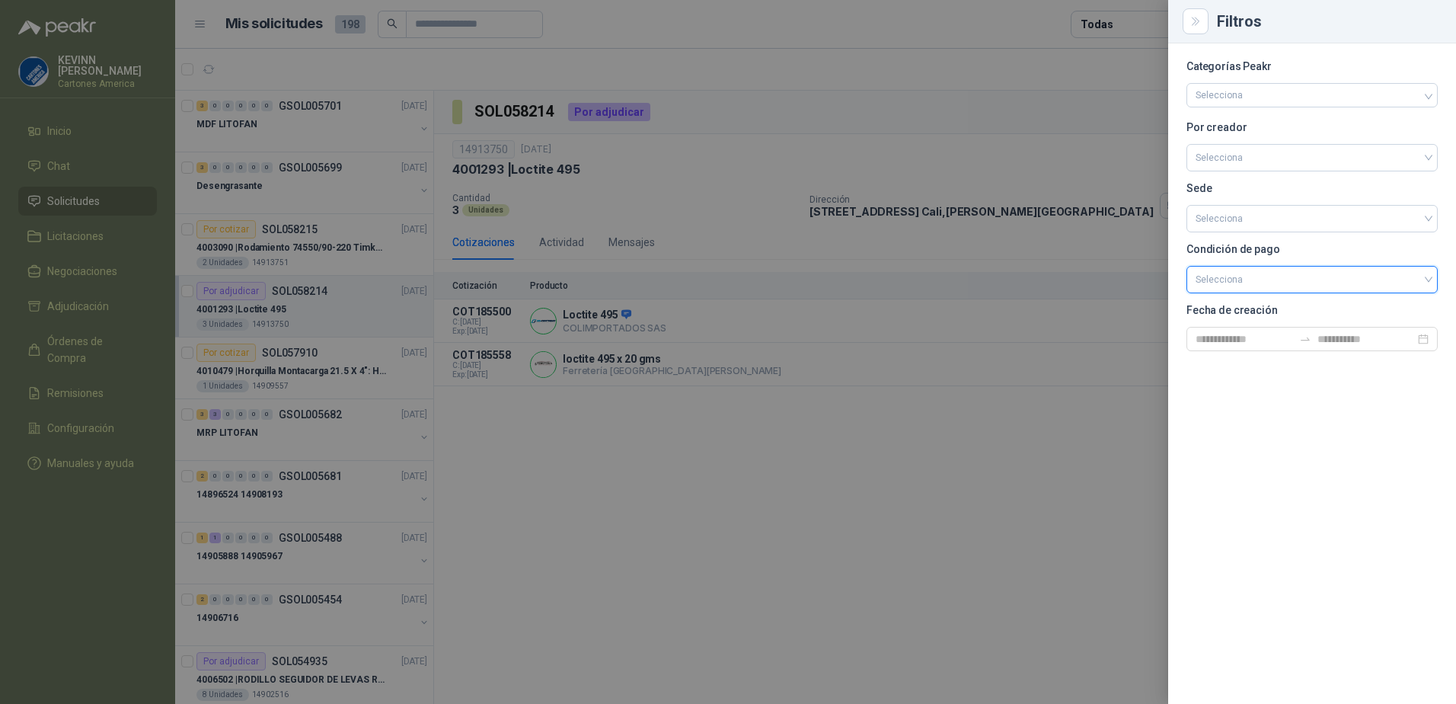
click at [1343, 281] on input "search" at bounding box center [1312, 278] width 233 height 23
click at [1198, 34] on div "Filtros" at bounding box center [1312, 21] width 288 height 43
click at [1202, 27] on button "Close" at bounding box center [1196, 21] width 26 height 26
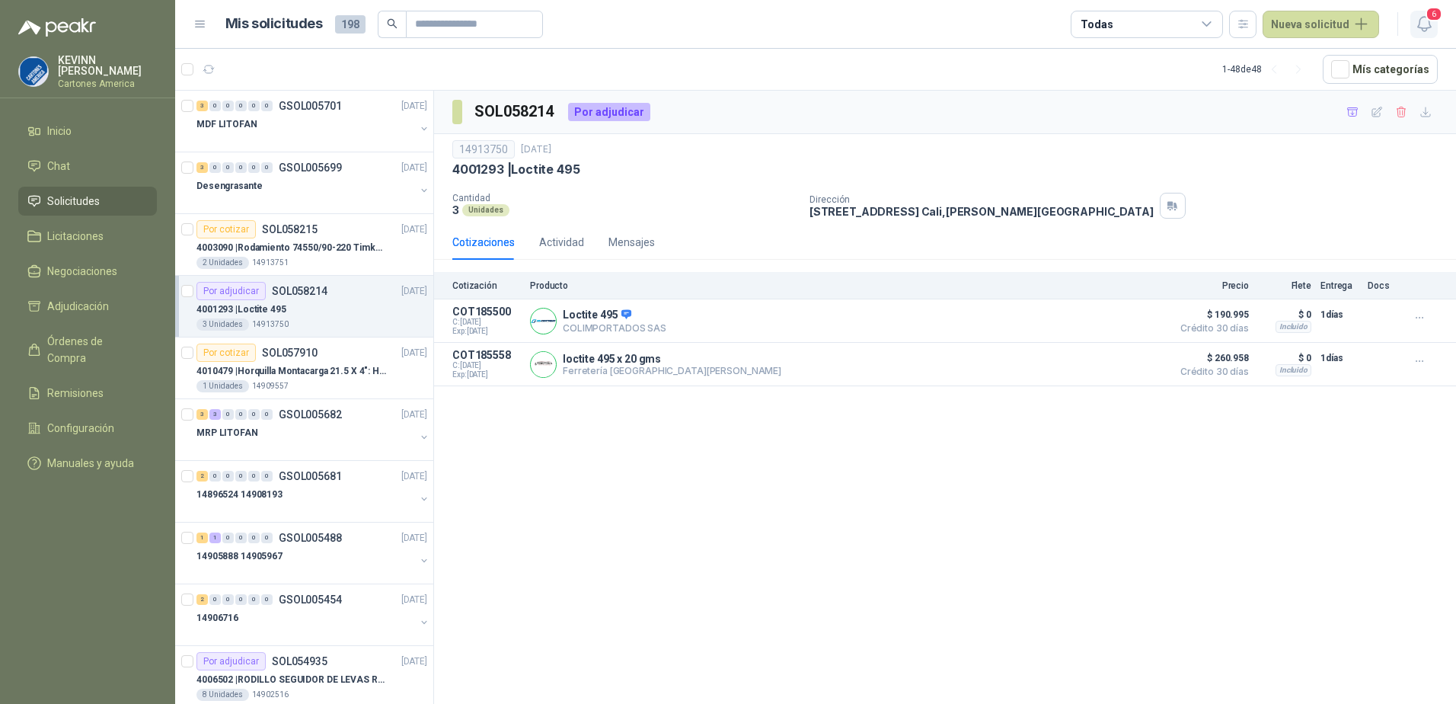
click at [1429, 21] on span "6" at bounding box center [1434, 14] width 17 height 14
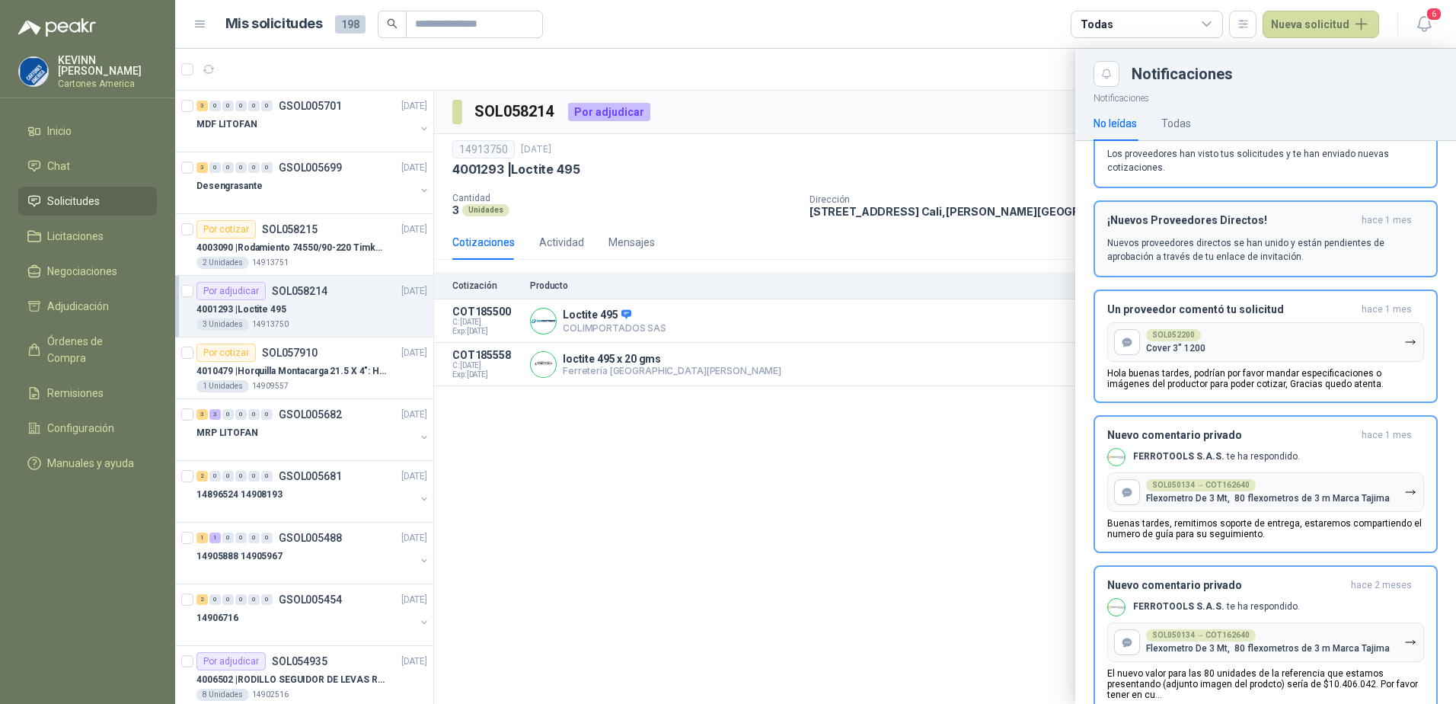
scroll to position [0, 0]
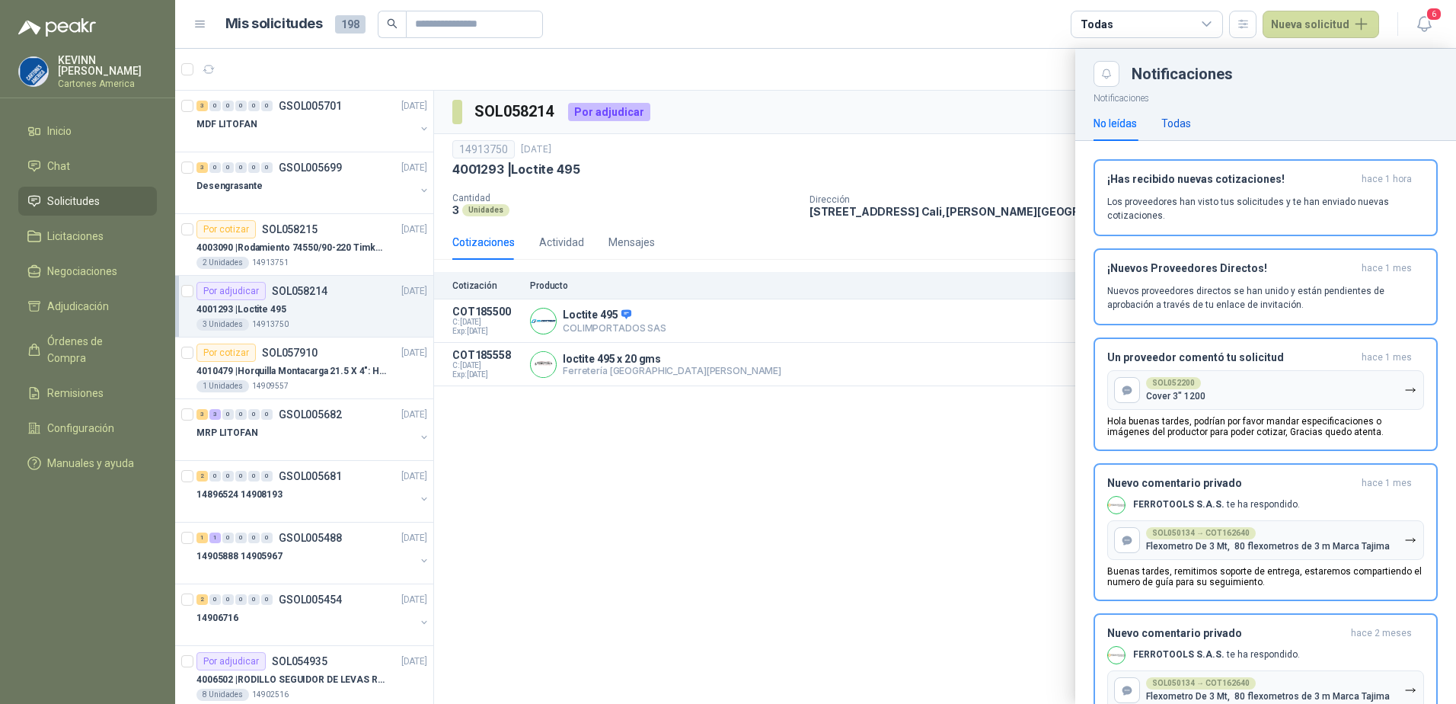
click at [1184, 124] on div "Todas" at bounding box center [1176, 123] width 30 height 17
click at [1120, 128] on div "No leídas" at bounding box center [1115, 123] width 43 height 17
click at [1113, 75] on button "Close" at bounding box center [1107, 74] width 26 height 26
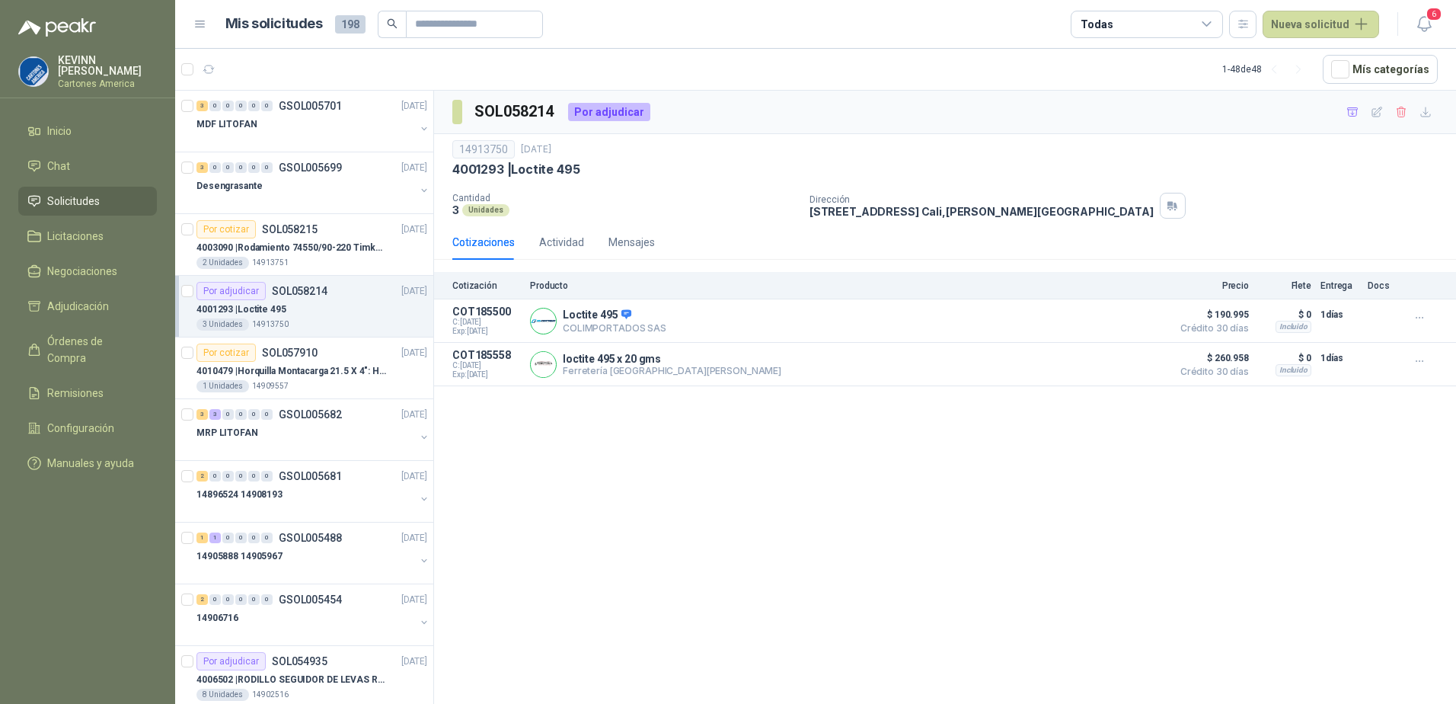
click at [1447, 14] on header "Mis solicitudes 198 Todas Nueva solicitud 6" at bounding box center [815, 24] width 1281 height 49
click at [1429, 20] on span "6" at bounding box center [1434, 14] width 17 height 14
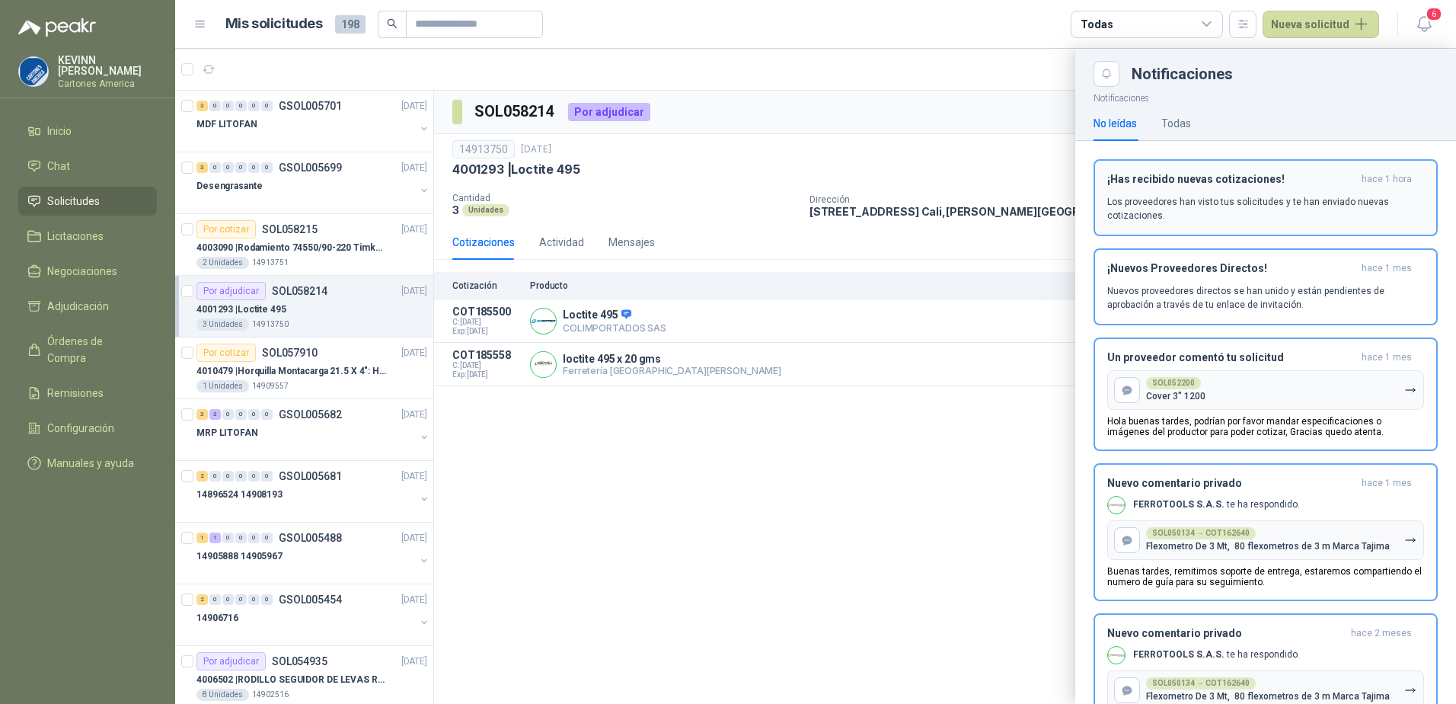
click at [1251, 183] on h3 "¡Has recibido nuevas cotizaciones!" at bounding box center [1231, 179] width 248 height 13
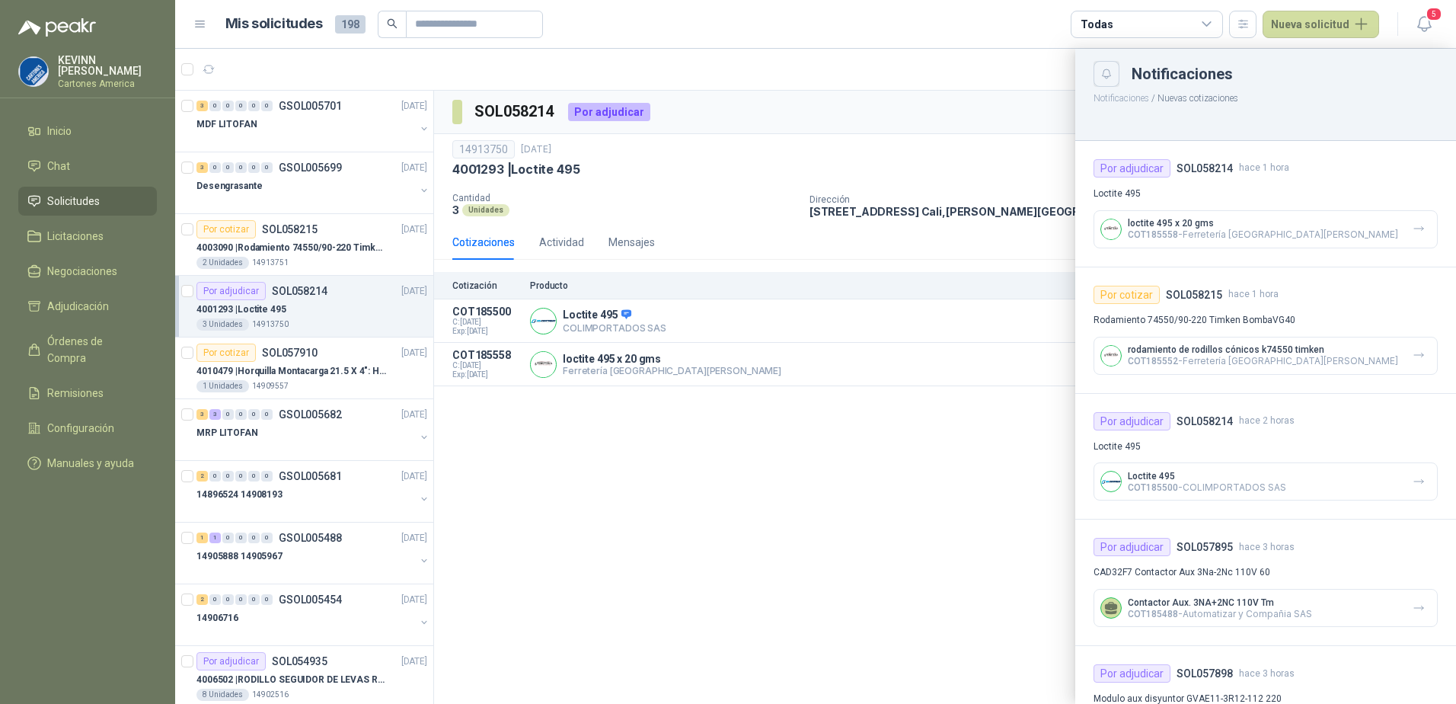
click at [1106, 70] on icon "Close" at bounding box center [1106, 74] width 13 height 13
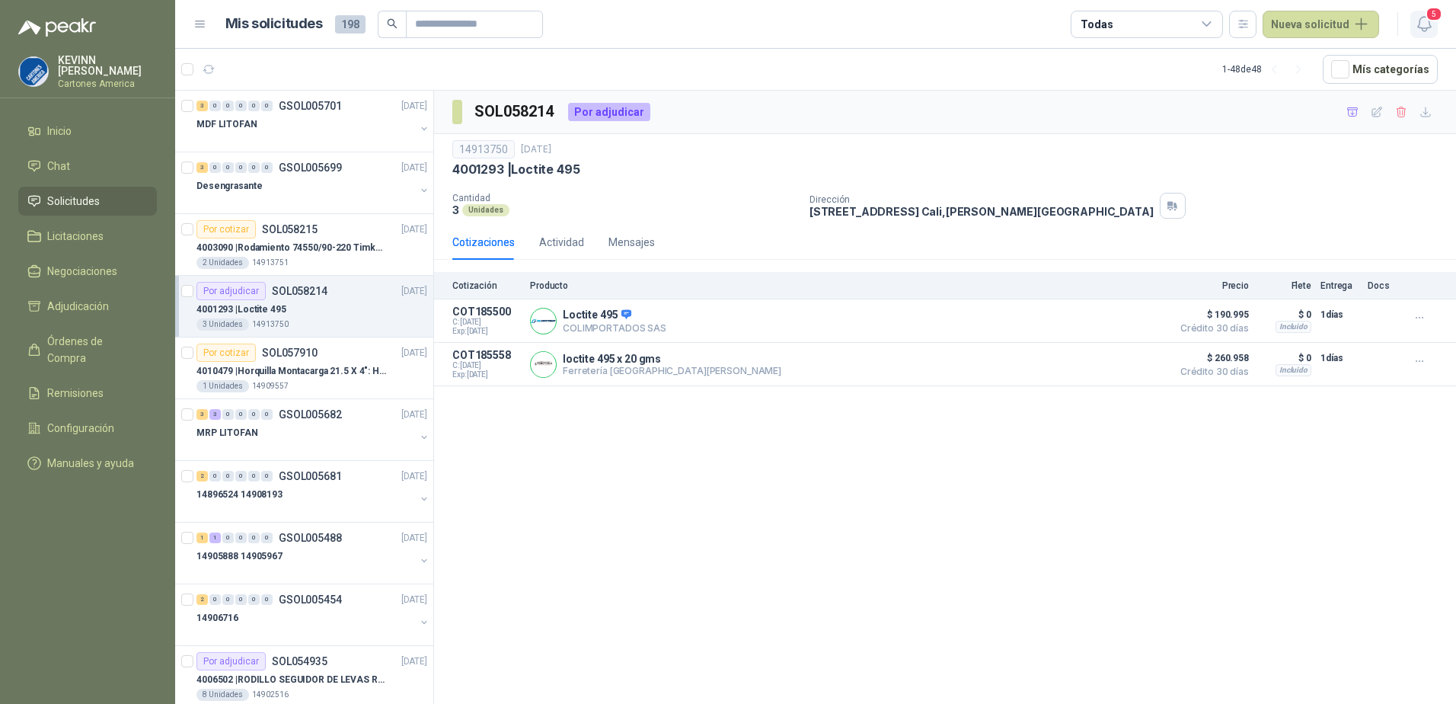
click at [1432, 23] on icon "button" at bounding box center [1424, 23] width 19 height 19
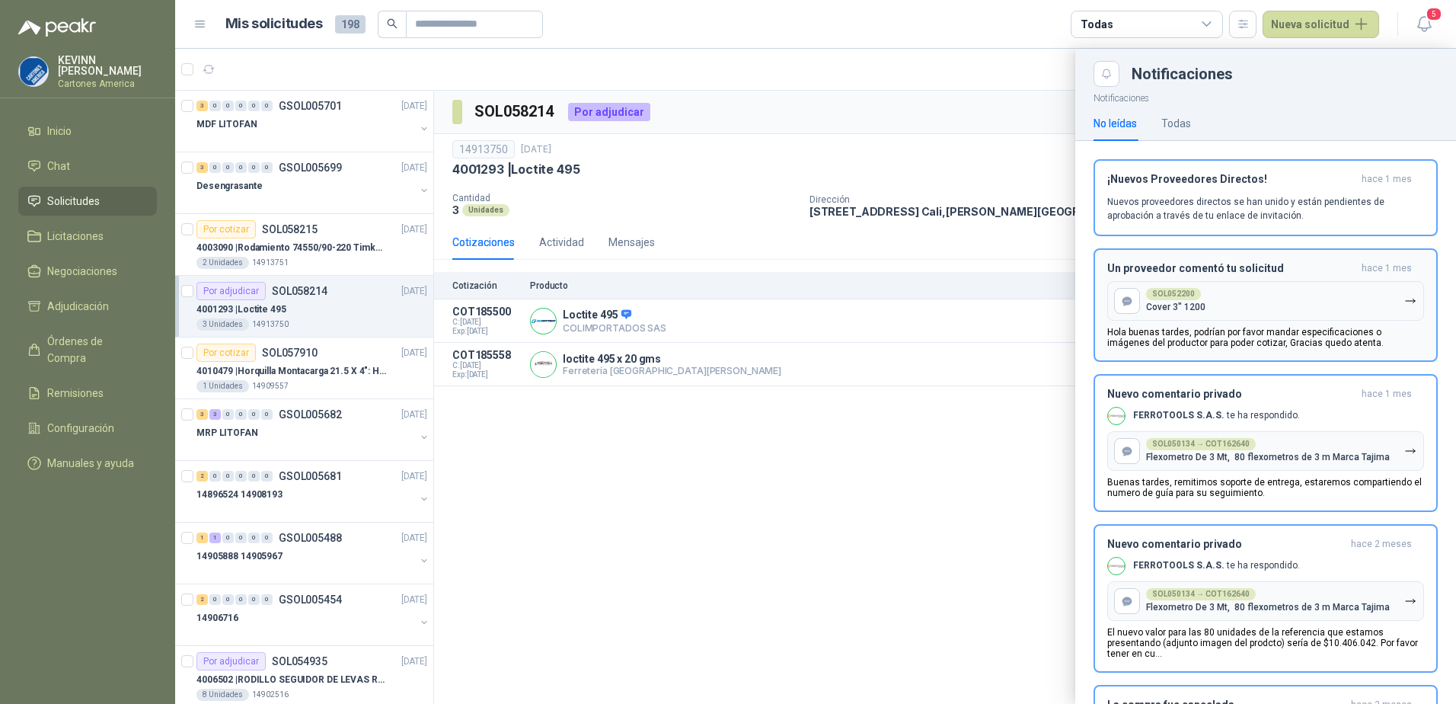
click at [1187, 281] on button "SOL052200 Cover 3" 1200" at bounding box center [1265, 301] width 317 height 40
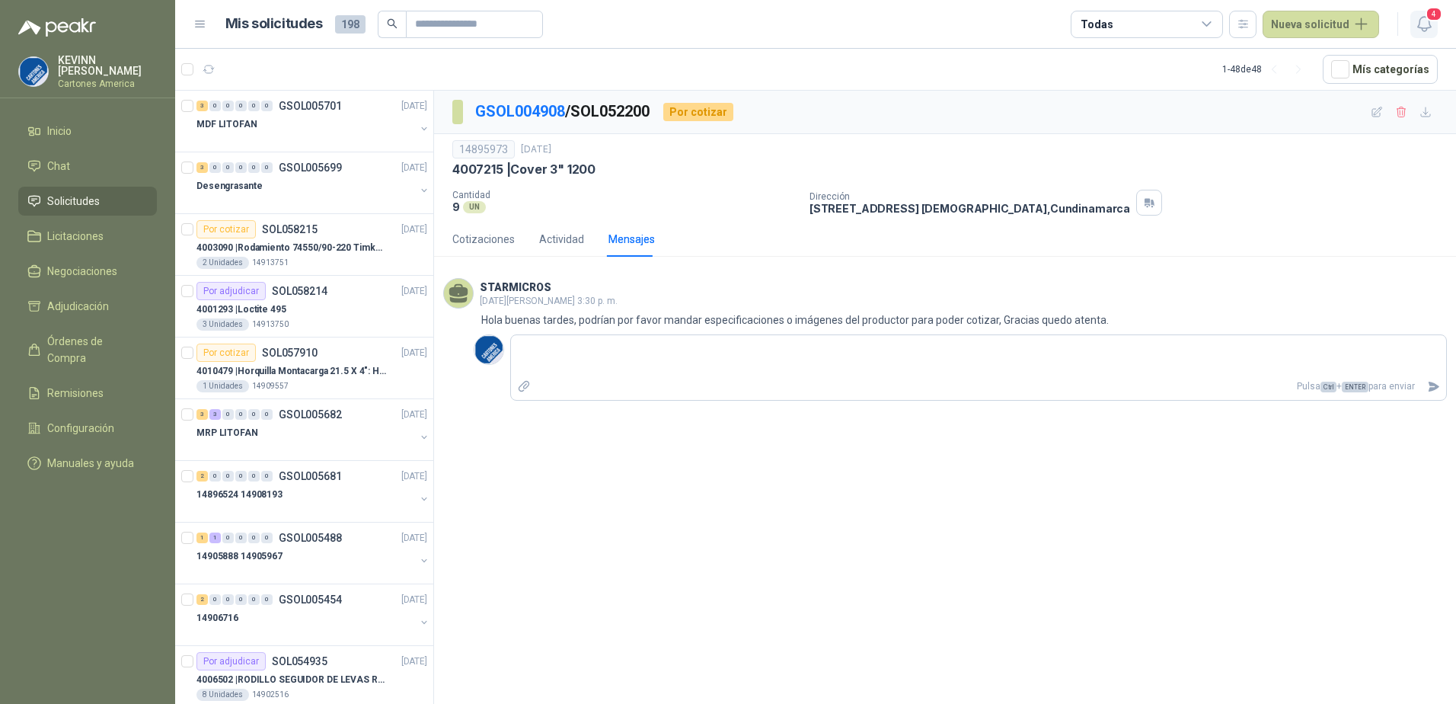
click at [1436, 18] on span "4" at bounding box center [1434, 14] width 17 height 14
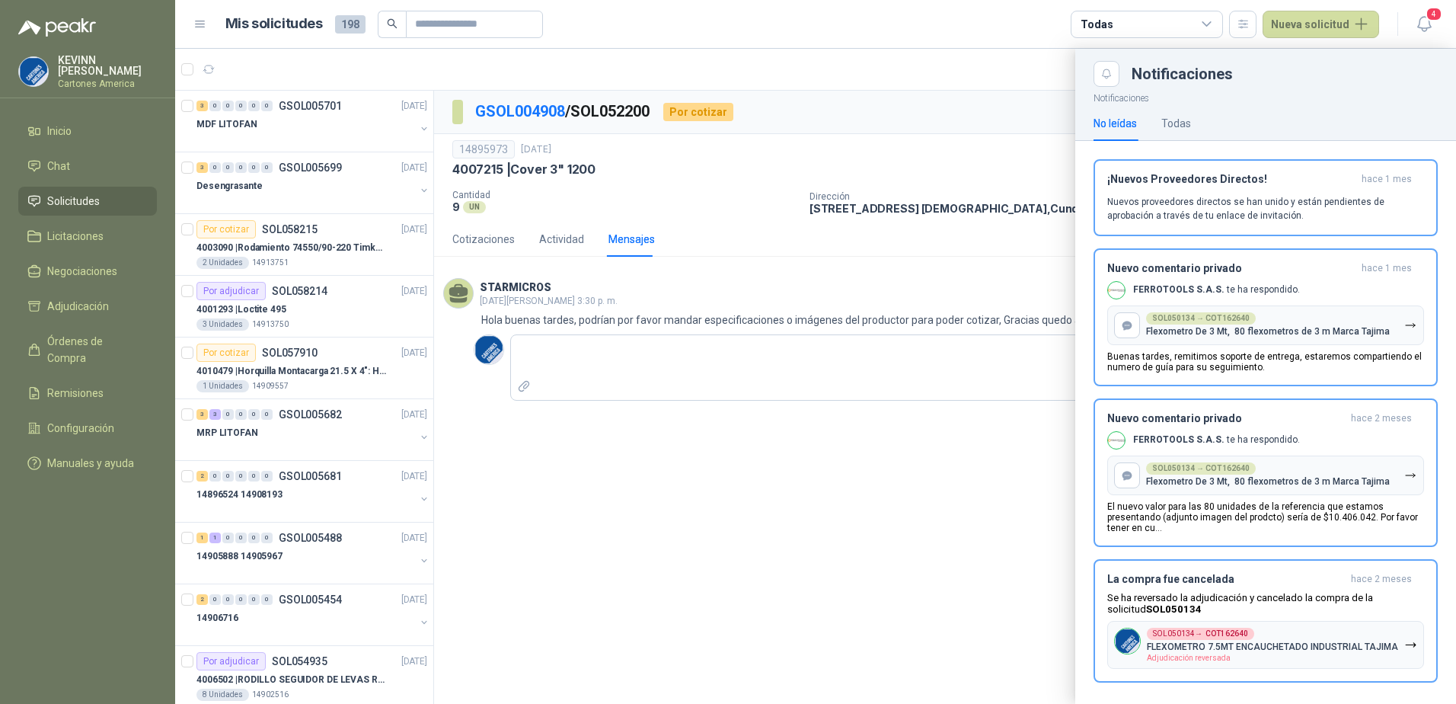
click at [716, 451] on div at bounding box center [815, 376] width 1281 height 655
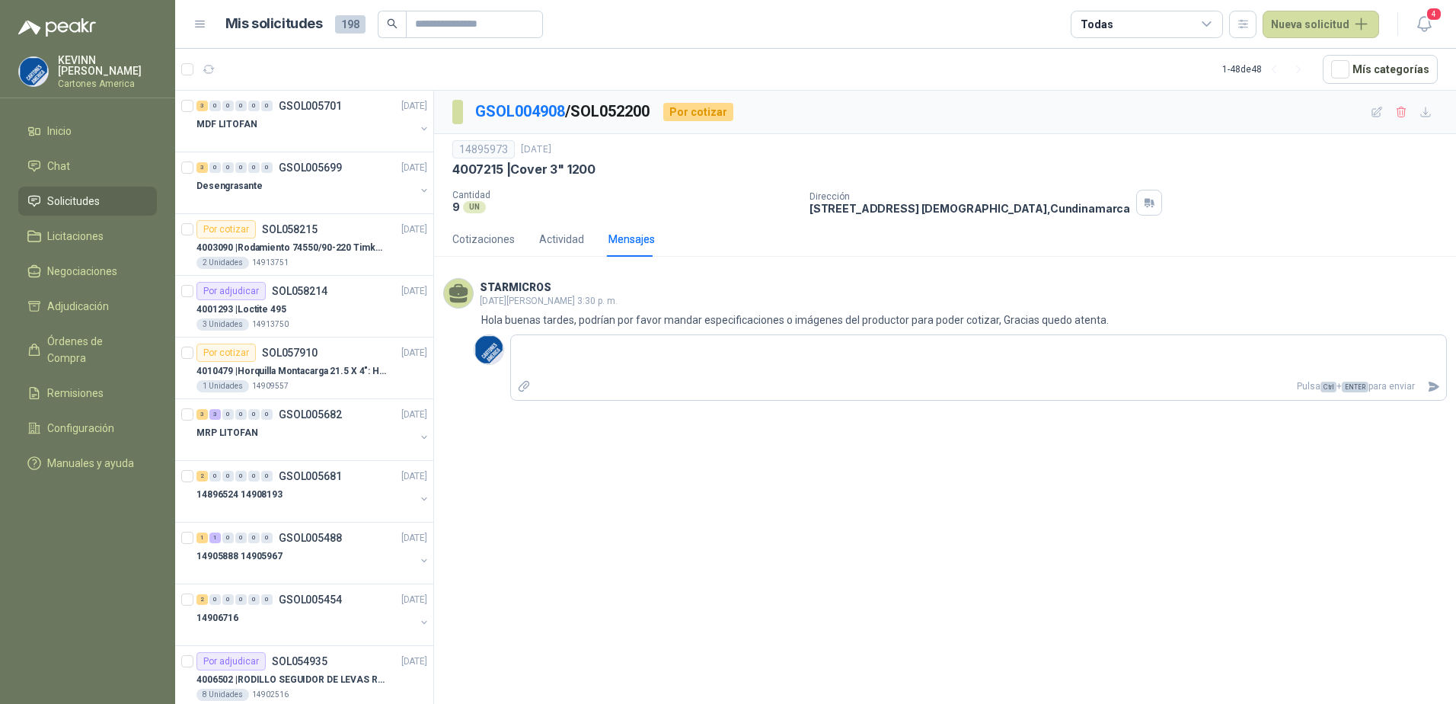
click at [100, 196] on li "Solicitudes" at bounding box center [87, 201] width 120 height 17
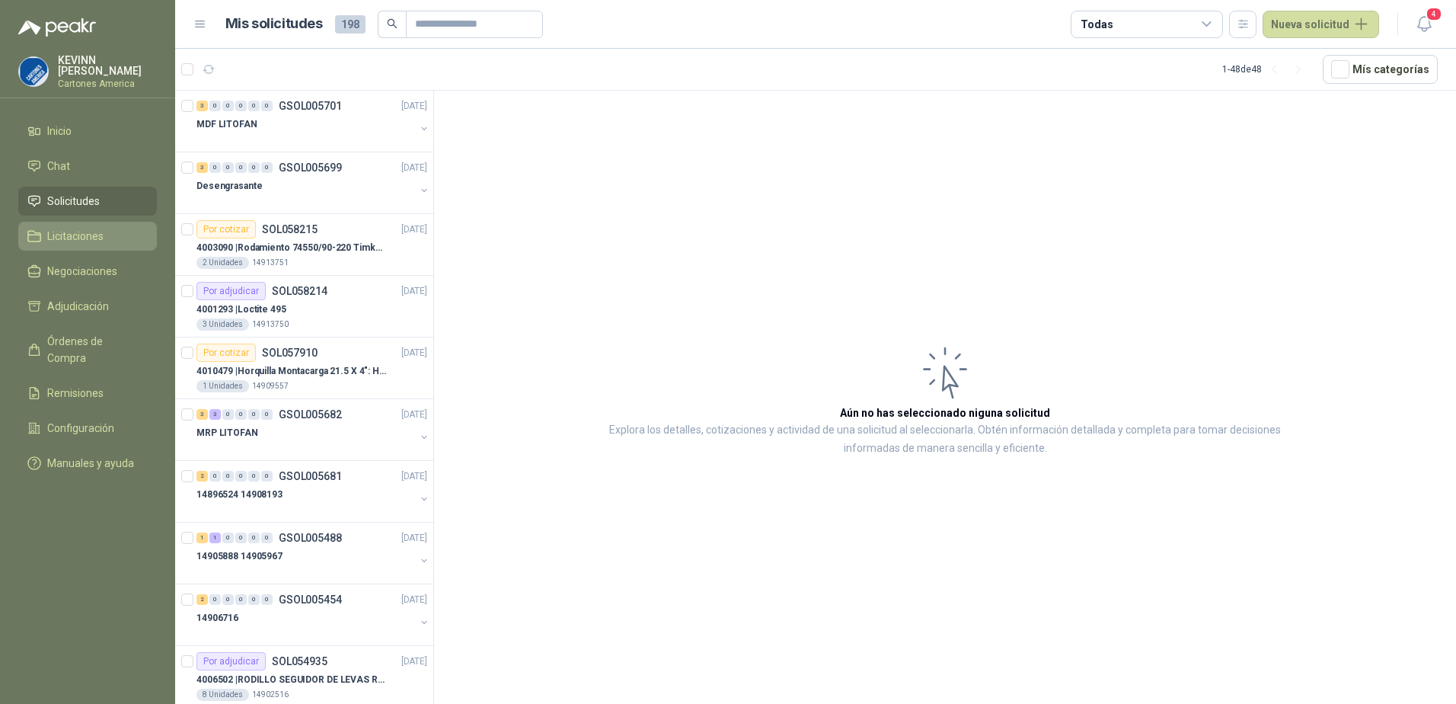
click at [104, 239] on li "Licitaciones" at bounding box center [87, 236] width 120 height 17
click at [103, 269] on span "Negociaciones" at bounding box center [82, 271] width 70 height 17
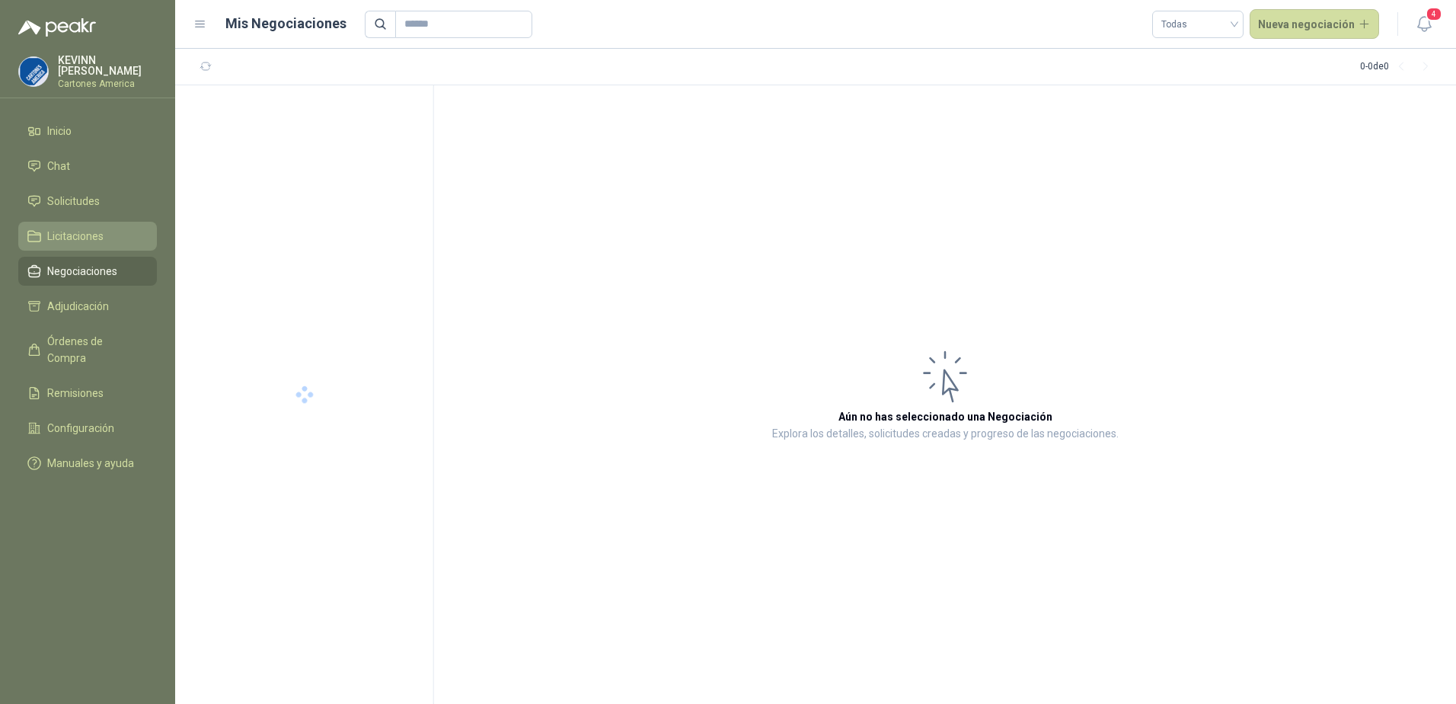
click at [91, 239] on span "Licitaciones" at bounding box center [75, 236] width 56 height 17
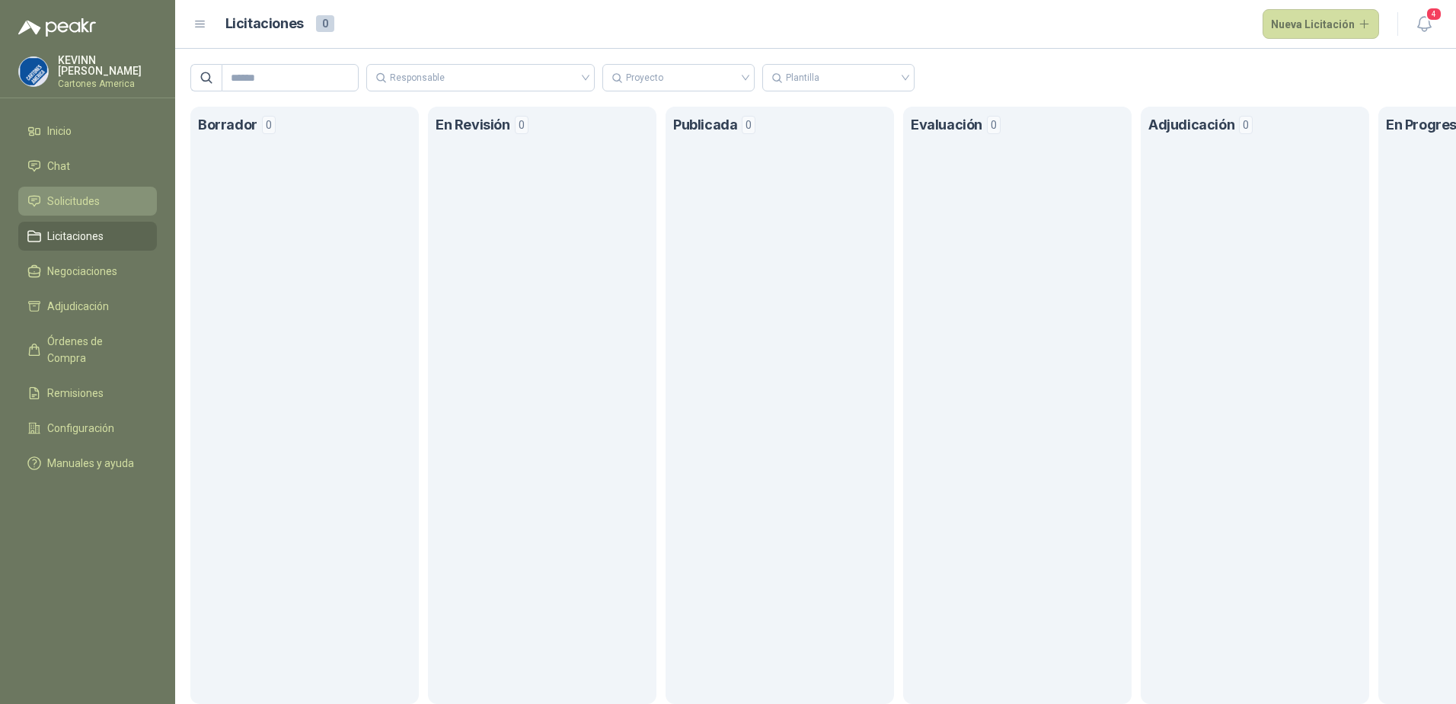
click at [97, 202] on span "Solicitudes" at bounding box center [73, 201] width 53 height 17
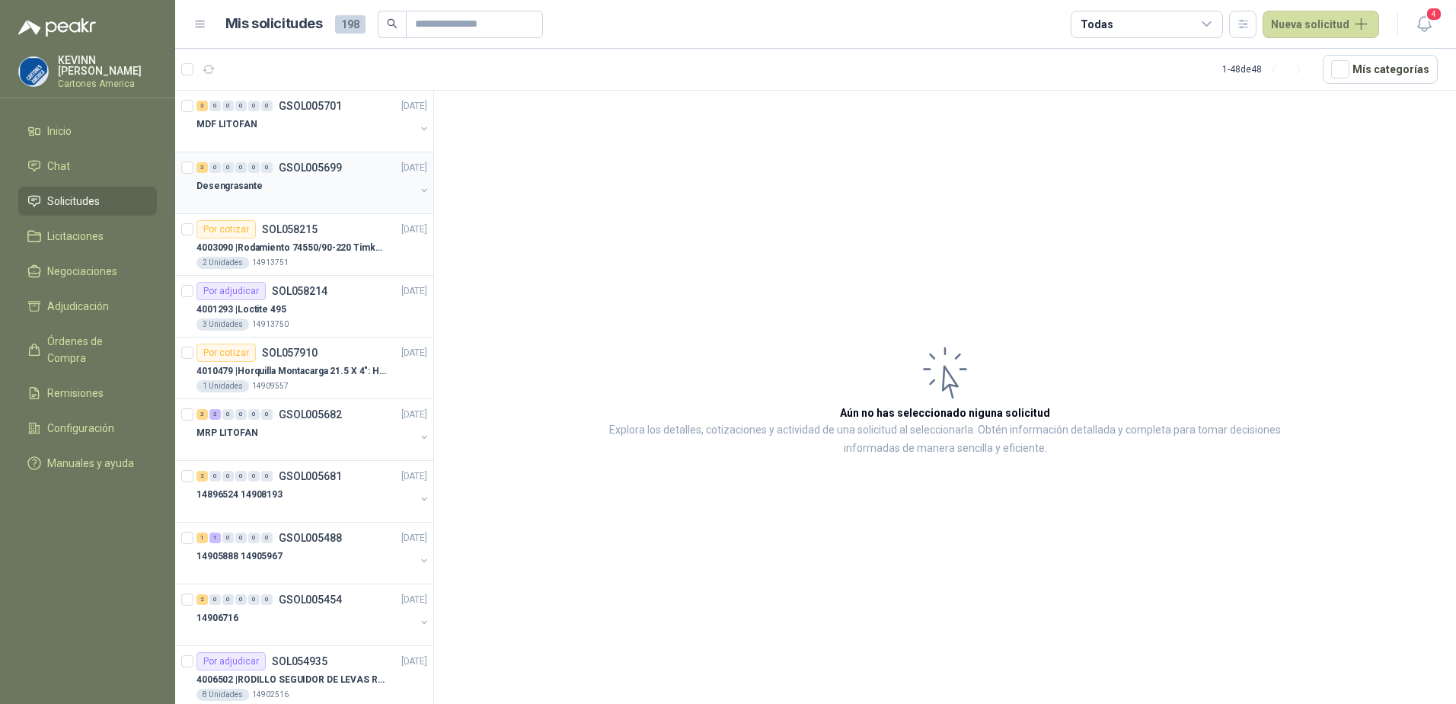
click at [404, 187] on div "Desengrasante" at bounding box center [313, 192] width 234 height 30
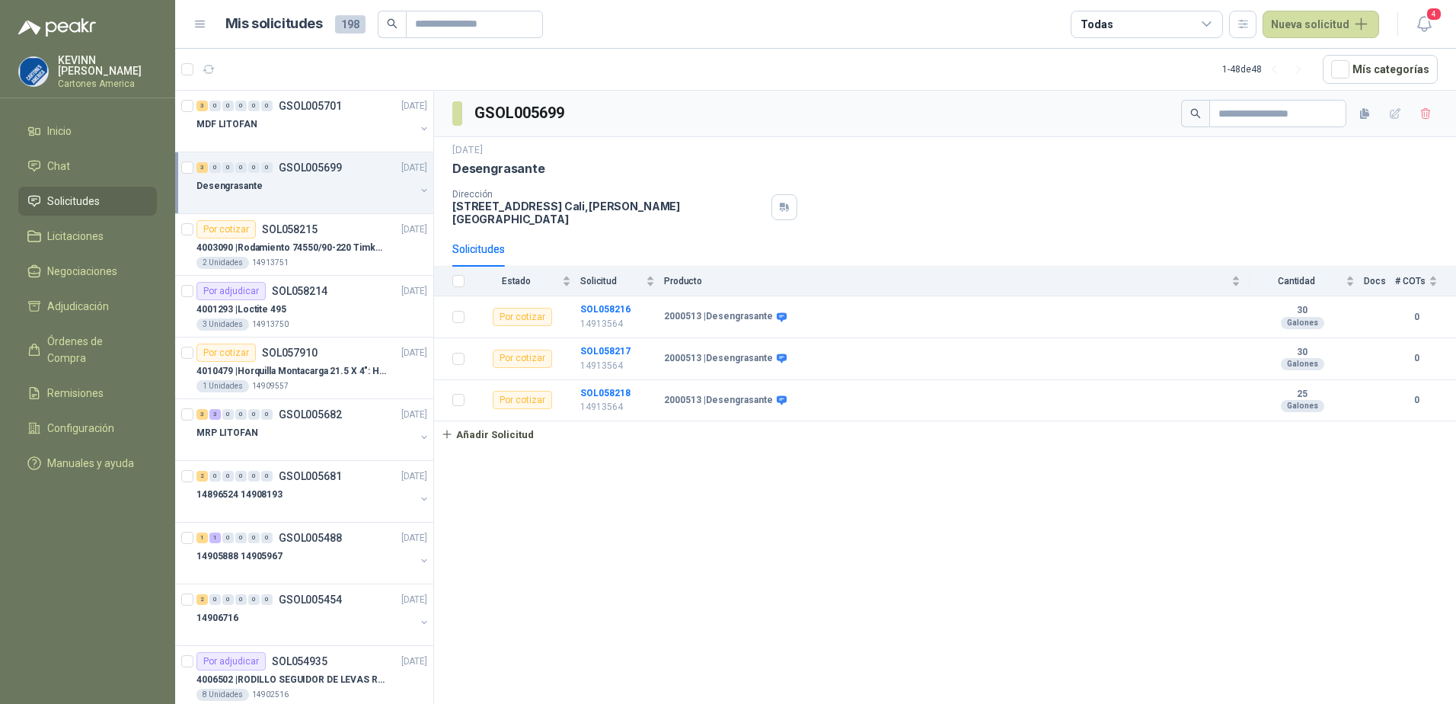
click at [418, 186] on button "button" at bounding box center [424, 190] width 12 height 12
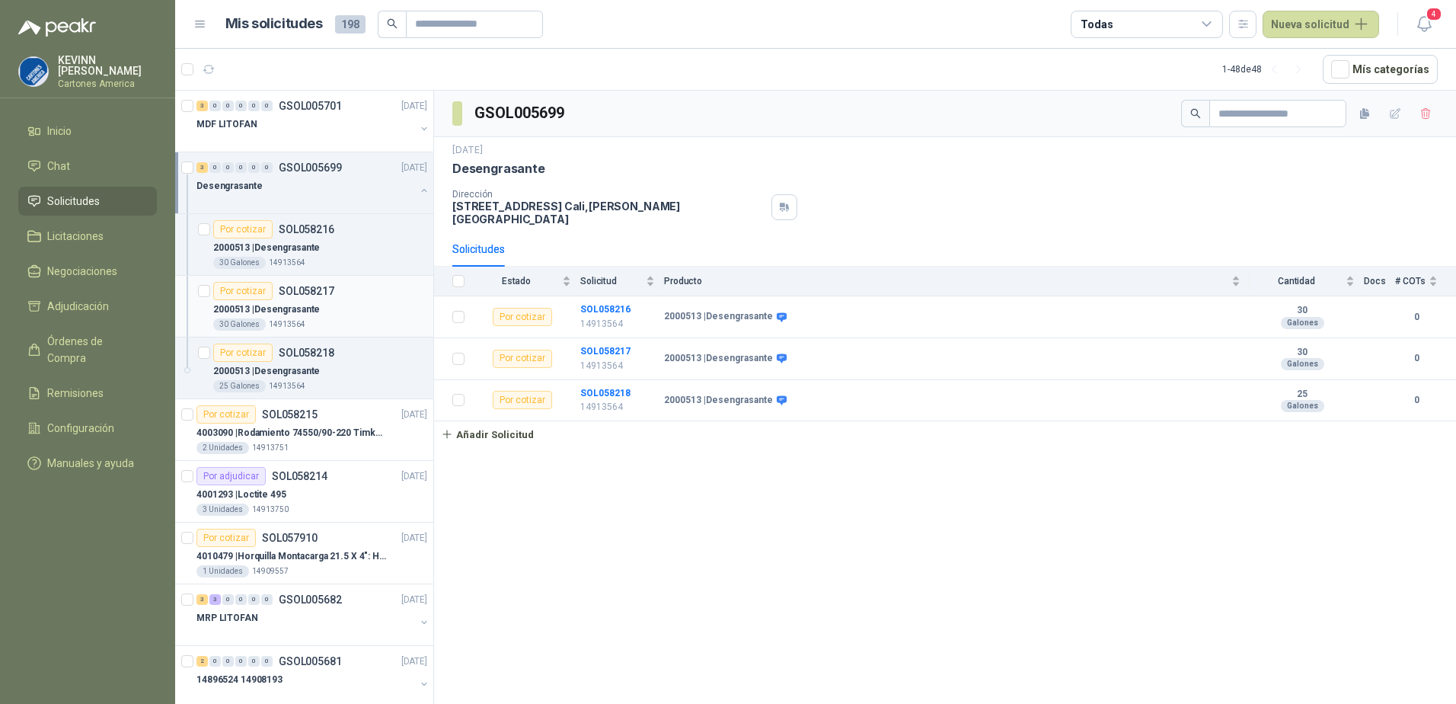
click at [324, 283] on div "Por cotizar SOL058217" at bounding box center [273, 291] width 121 height 18
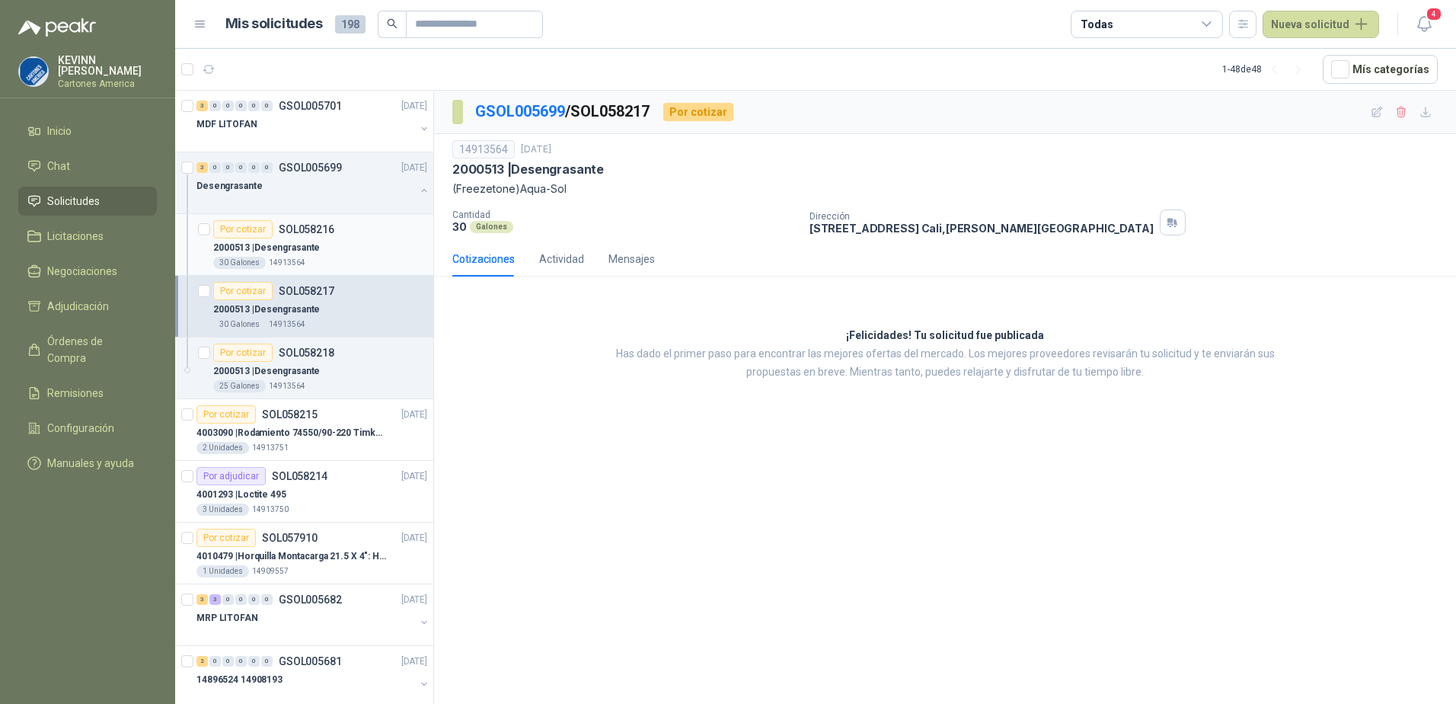
click at [335, 266] on div "30 Galones 14913564" at bounding box center [320, 263] width 214 height 12
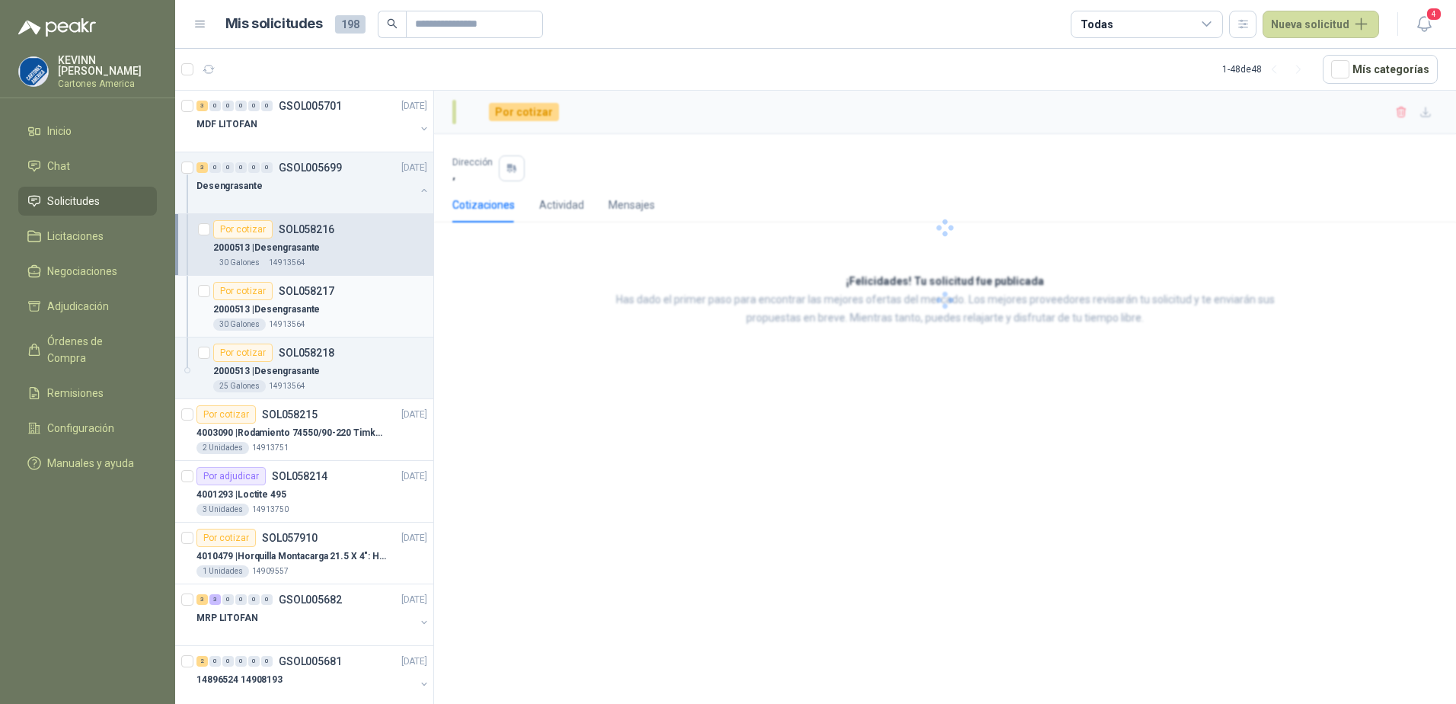
click at [326, 308] on div "2000513 | Desengrasante" at bounding box center [320, 309] width 214 height 18
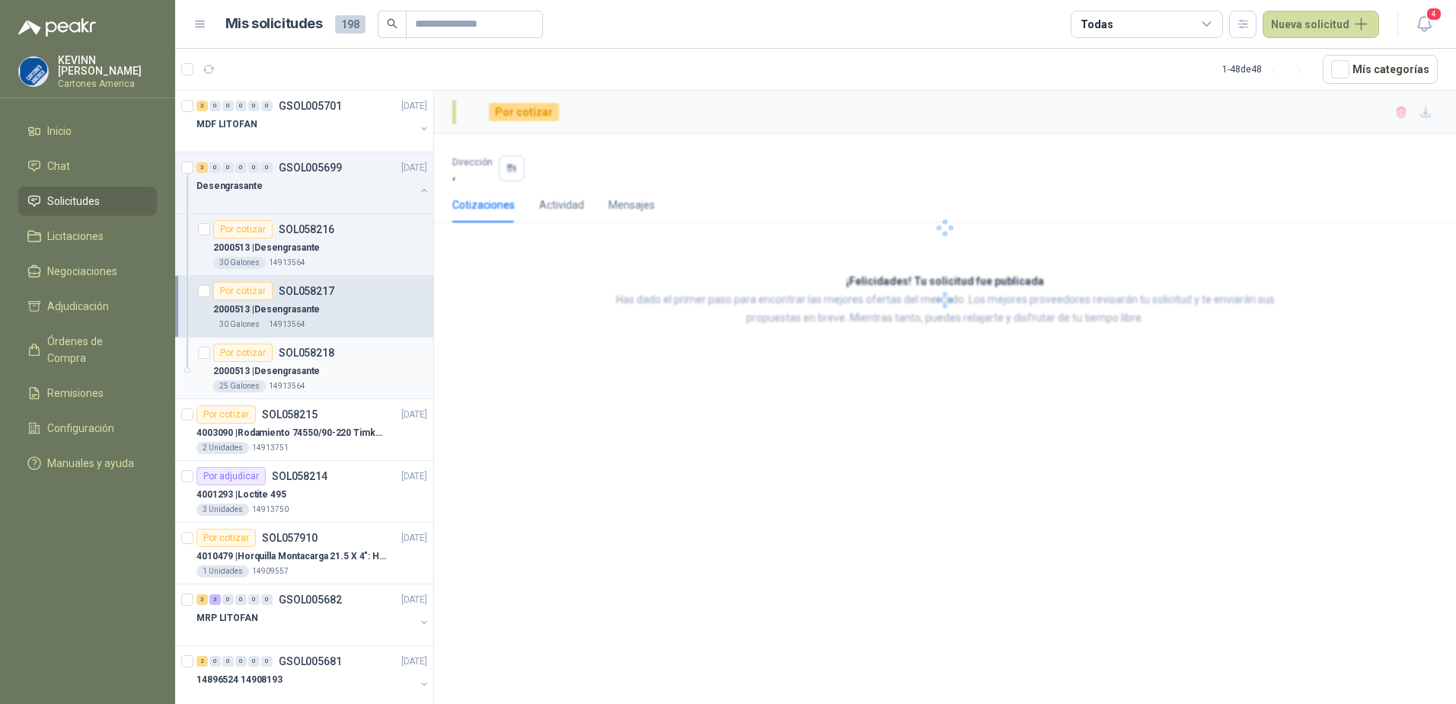
click at [321, 359] on div "Por cotizar SOL058218" at bounding box center [273, 352] width 121 height 18
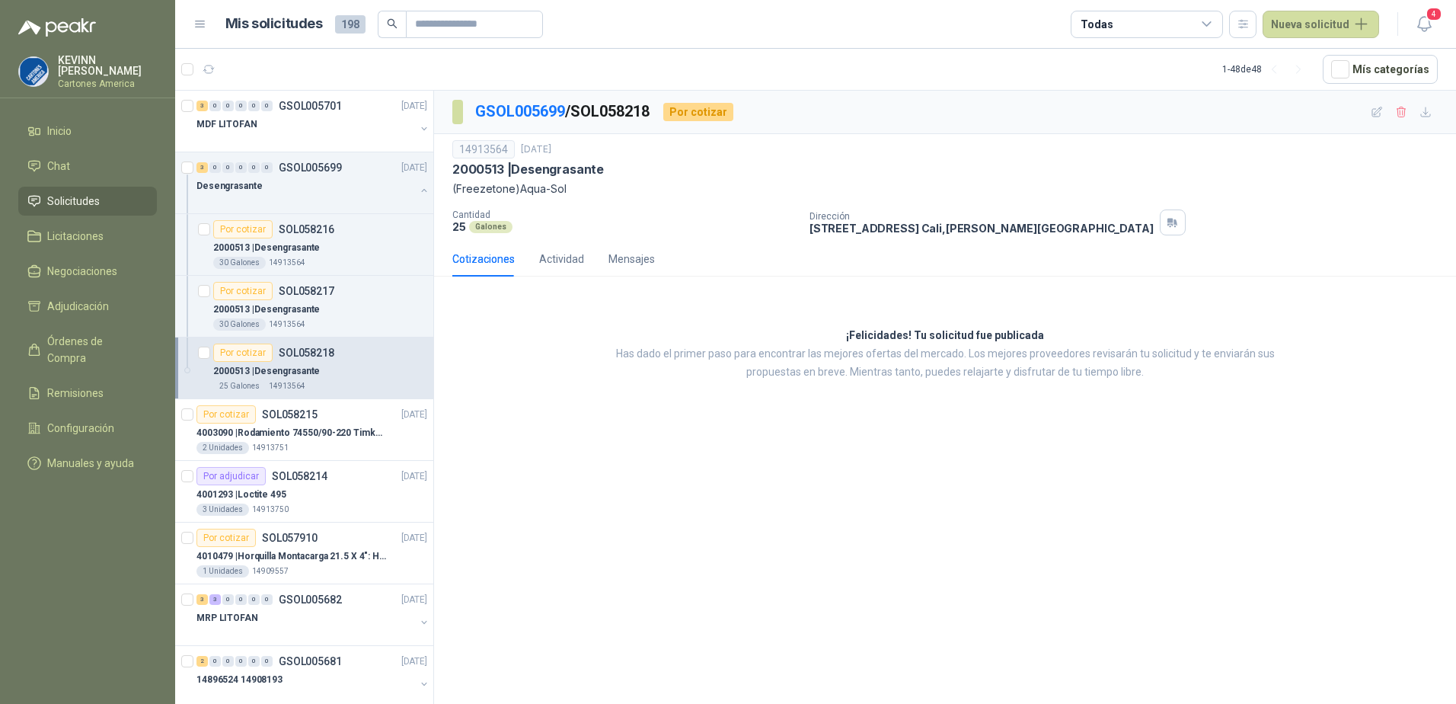
click at [550, 175] on p "2000513 | Desengrasante" at bounding box center [528, 169] width 152 height 16
click at [367, 323] on div "30 Galones 14913564" at bounding box center [320, 324] width 214 height 12
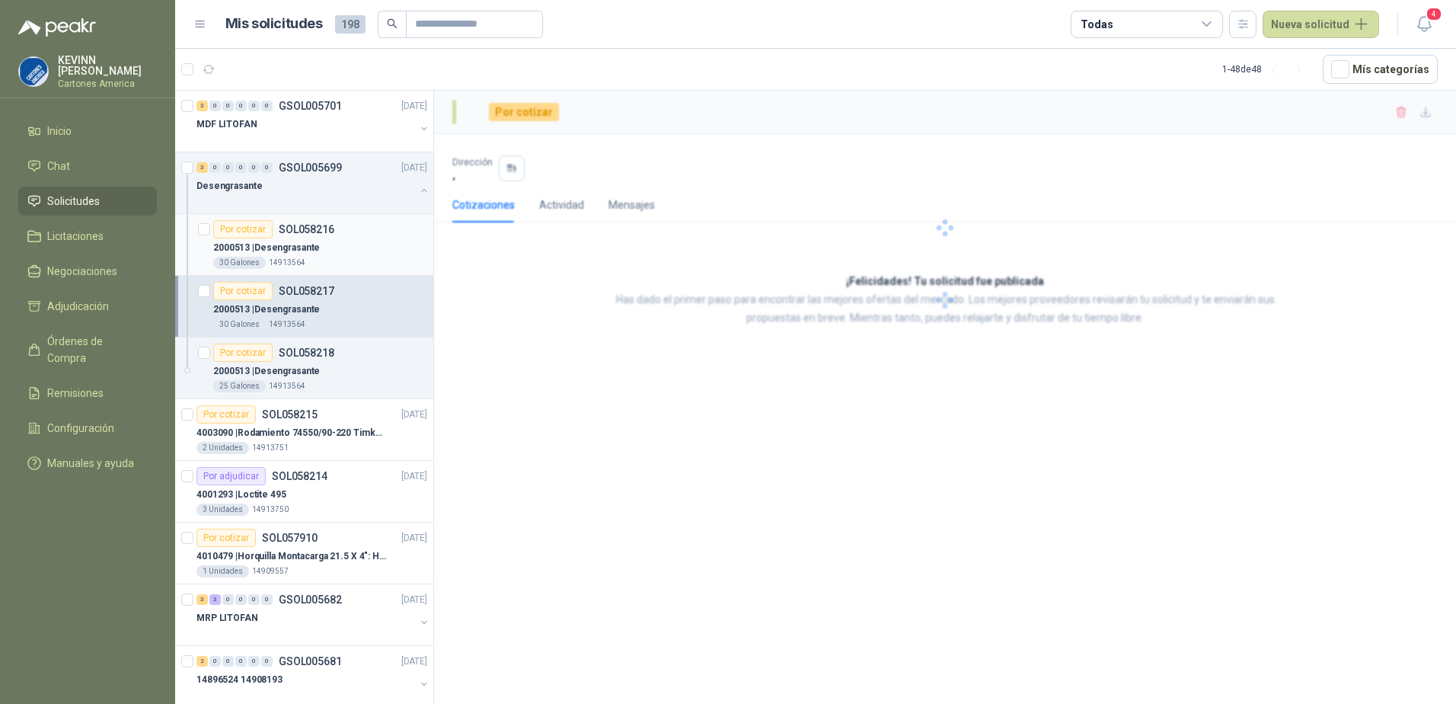
click at [371, 271] on article "Por cotizar SOL058216 2000513 | Desengrasante 30 Galones 14913564" at bounding box center [304, 245] width 258 height 62
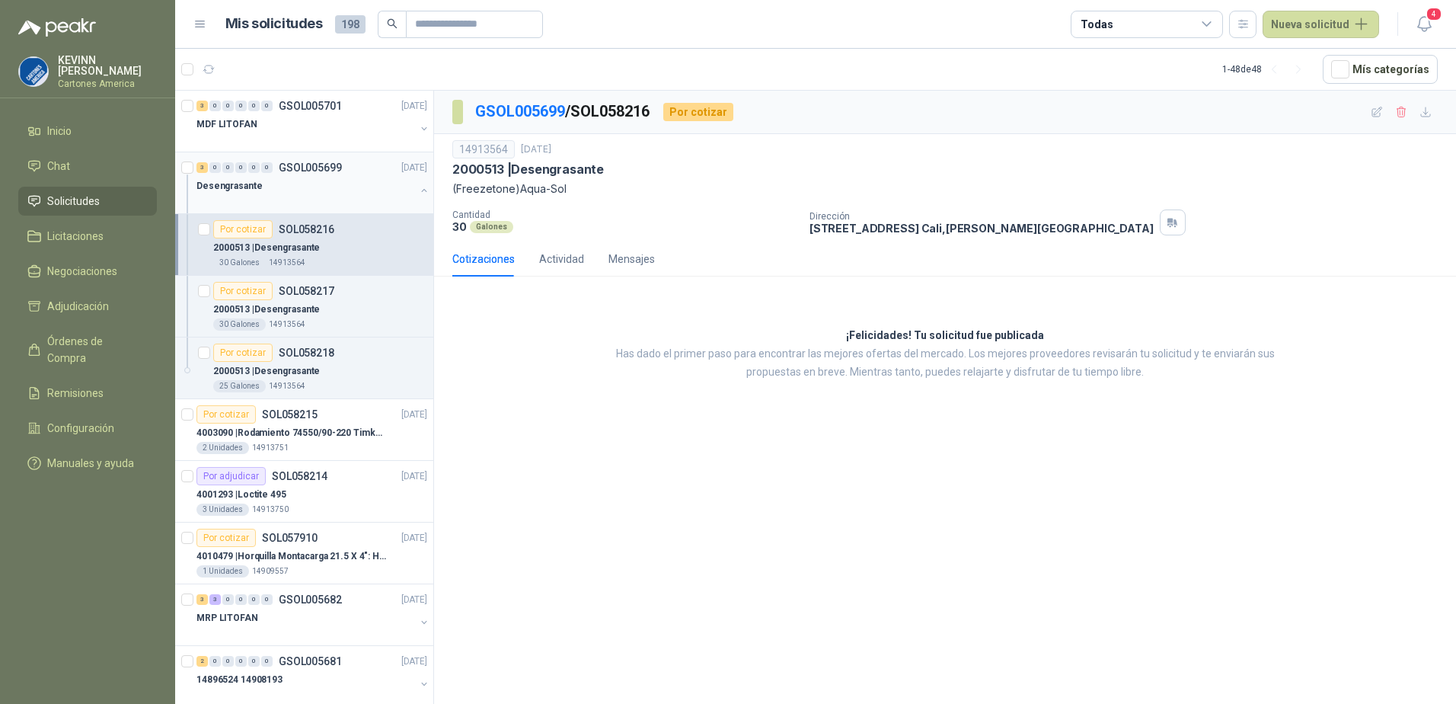
click at [418, 193] on button "button" at bounding box center [424, 190] width 12 height 12
